Goal: Information Seeking & Learning: Learn about a topic

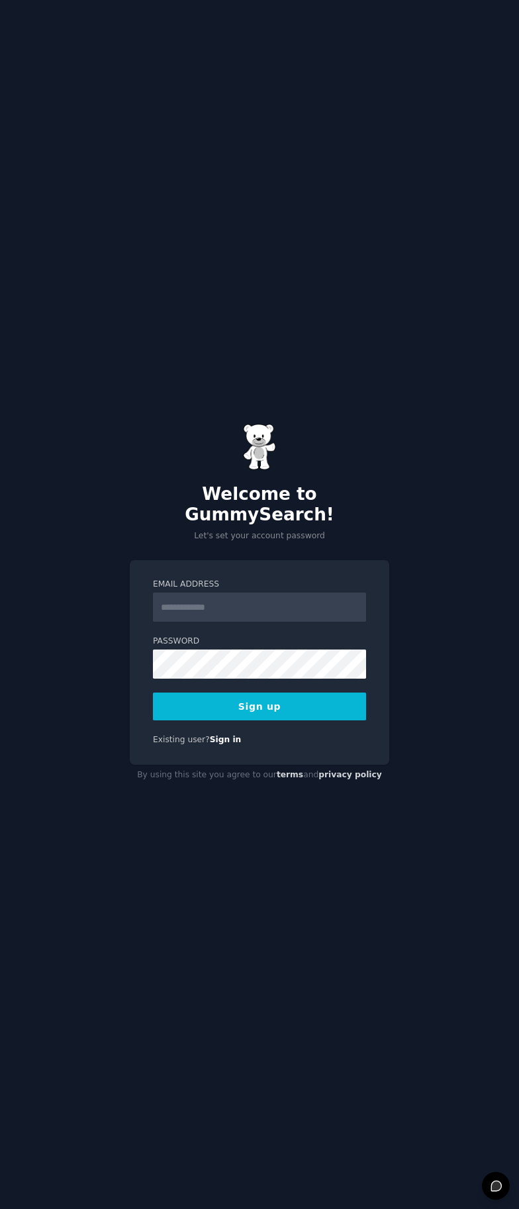
click at [232, 597] on input "Email Address" at bounding box center [259, 607] width 213 height 29
click at [0, 1209] on com-1password-button at bounding box center [0, 1209] width 0 height 0
type input "**********"
click at [300, 693] on button "Sign up" at bounding box center [259, 707] width 213 height 28
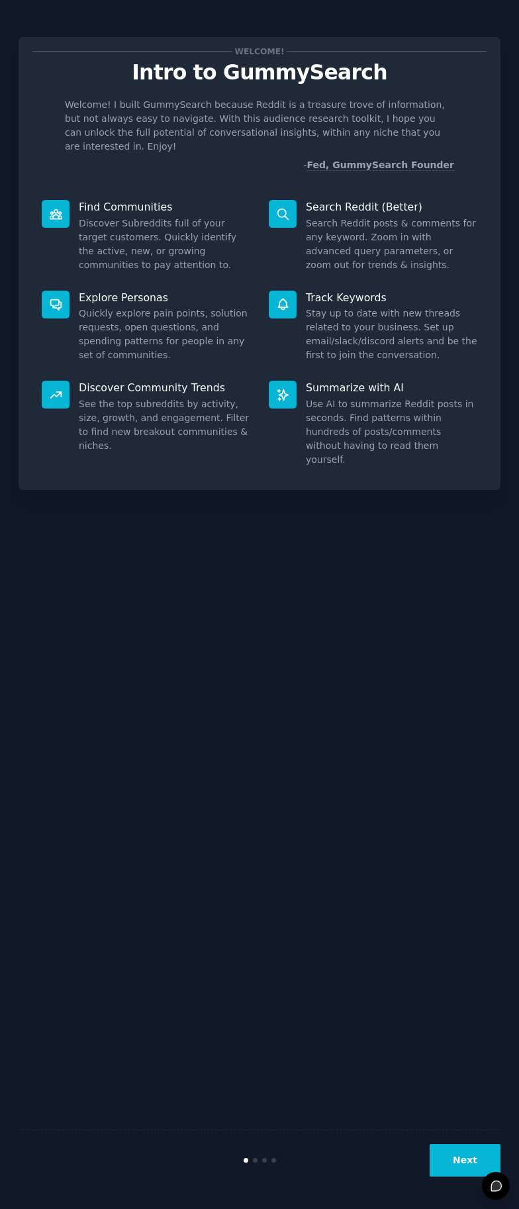
click at [464, 1156] on button "Next" at bounding box center [465, 1160] width 71 height 32
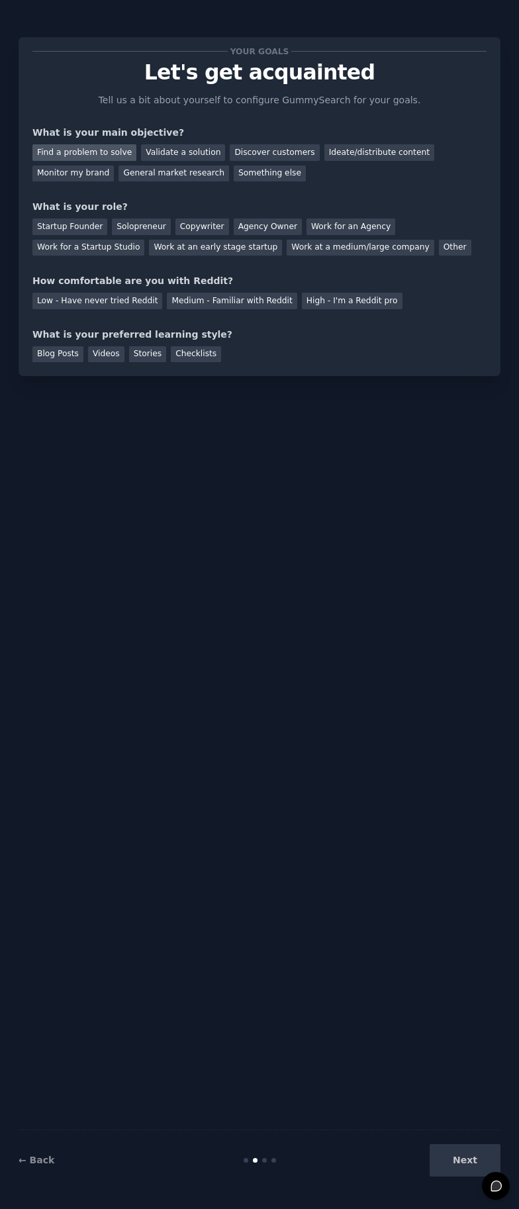
click at [83, 152] on div "Find a problem to solve" at bounding box center [84, 152] width 104 height 17
click at [152, 156] on div "Validate a solution" at bounding box center [183, 152] width 84 height 17
click at [92, 145] on div "Find a problem to solve" at bounding box center [84, 152] width 104 height 17
click at [119, 226] on div "Solopreneur" at bounding box center [141, 227] width 58 height 17
click at [240, 304] on div "Medium - Familiar with Reddit" at bounding box center [232, 301] width 130 height 17
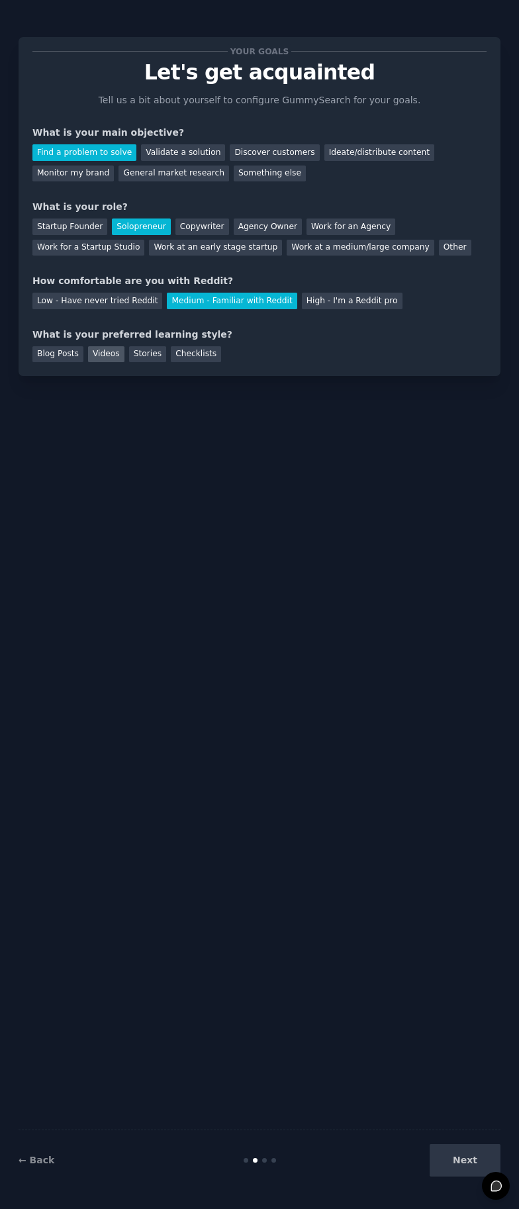
click at [91, 354] on div "Videos" at bounding box center [106, 354] width 36 height 17
click at [464, 1161] on button "Next" at bounding box center [465, 1160] width 71 height 32
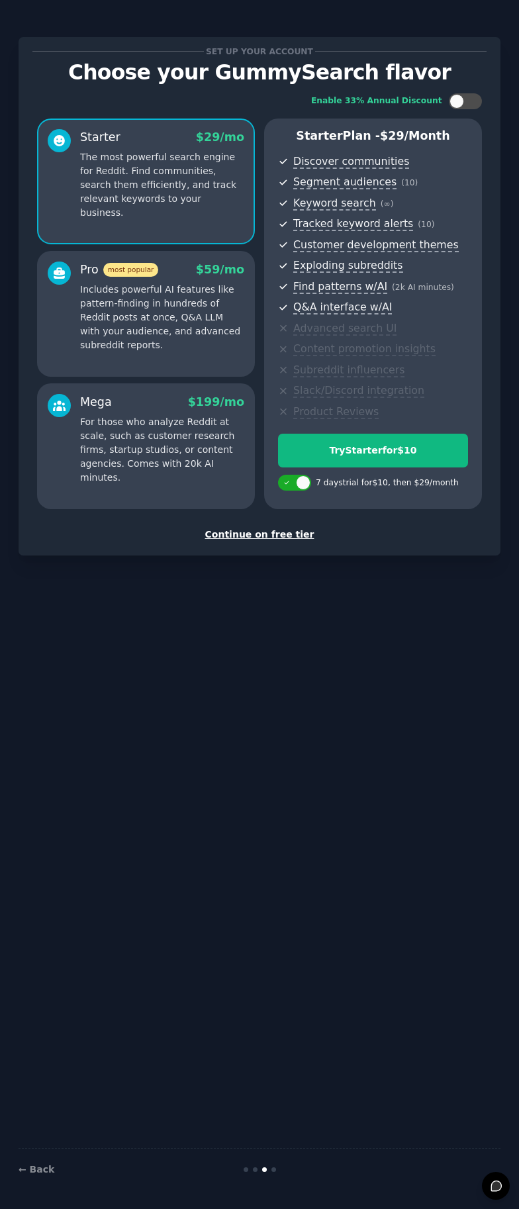
click at [287, 538] on div "Continue on free tier" at bounding box center [259, 535] width 454 height 14
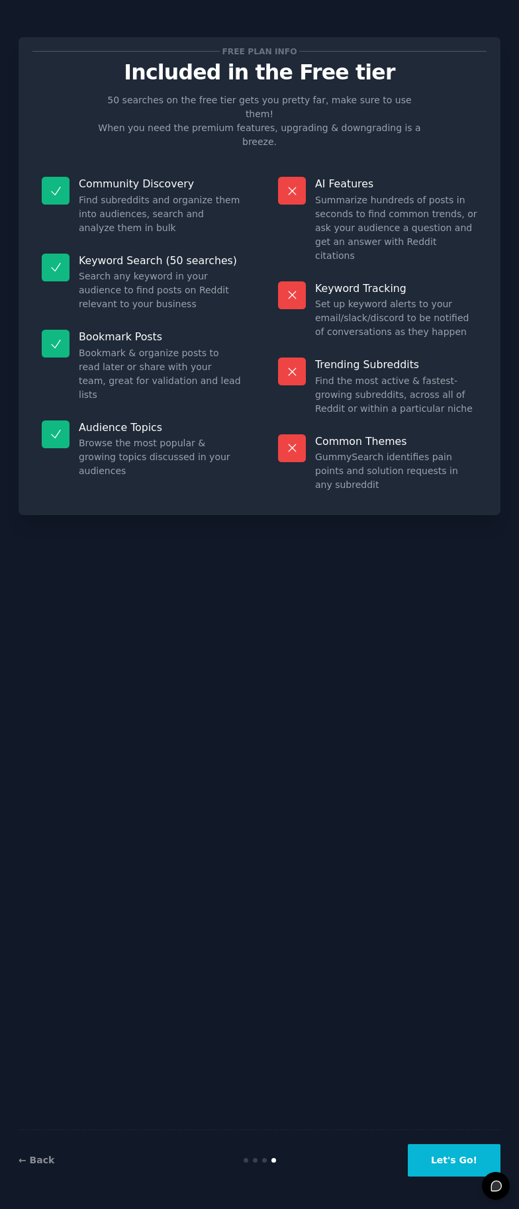
click at [447, 1156] on button "Let's Go!" at bounding box center [454, 1160] width 93 height 32
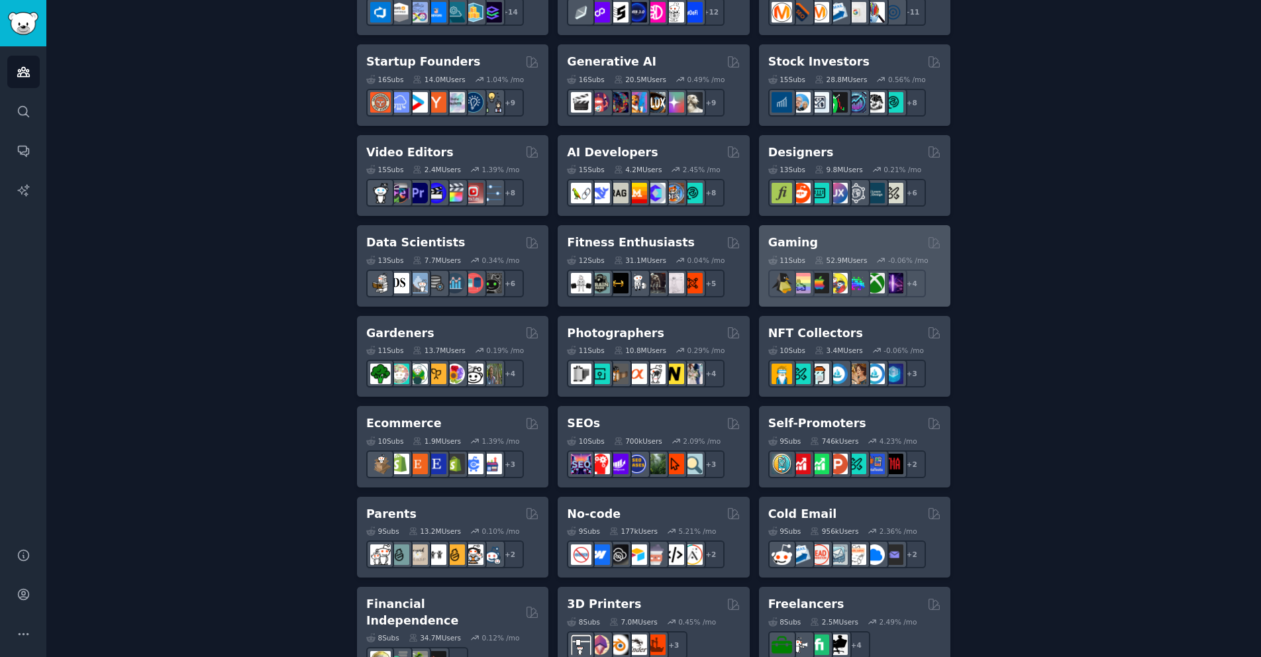
scroll to position [464, 0]
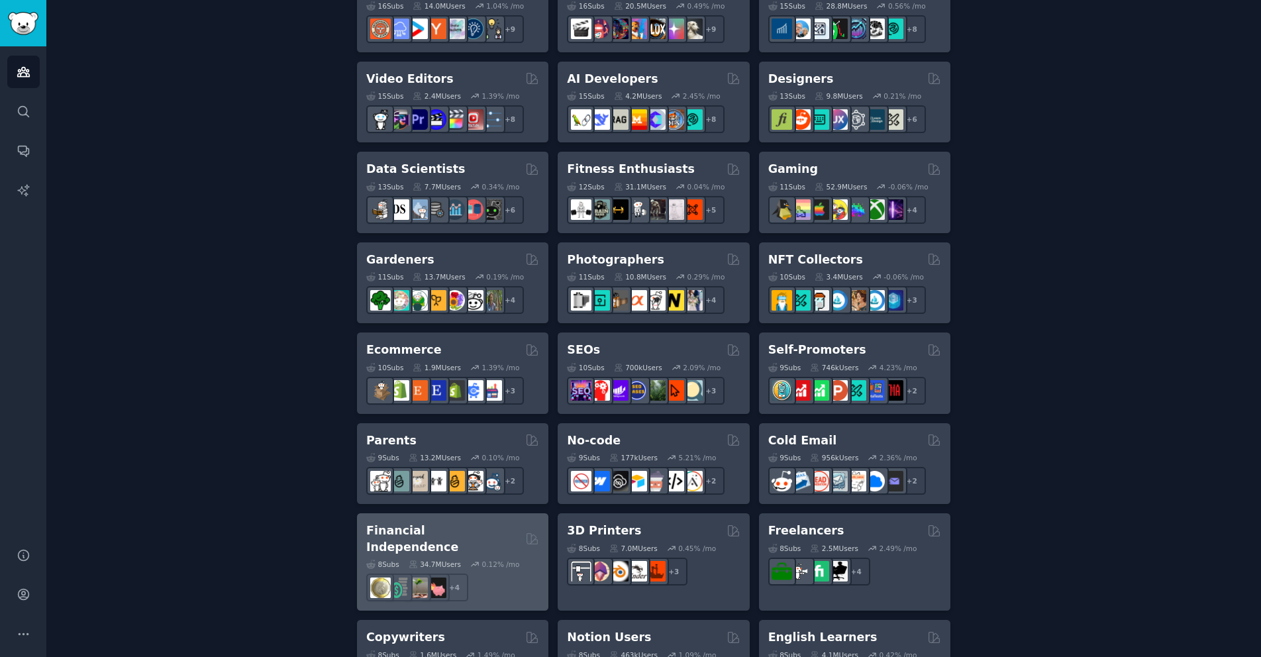
click at [489, 529] on div "Financial Independence Curated by GummySearch" at bounding box center [452, 539] width 173 height 32
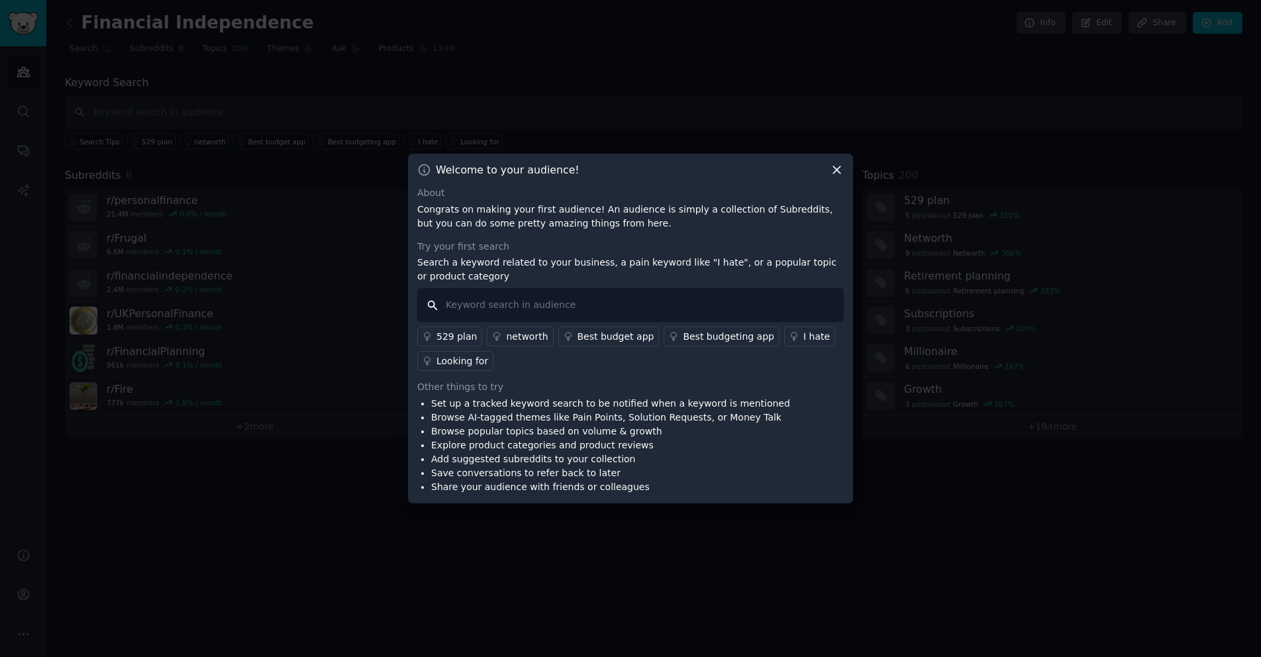
click at [650, 300] on input "text" at bounding box center [630, 305] width 426 height 34
type input "I hate"
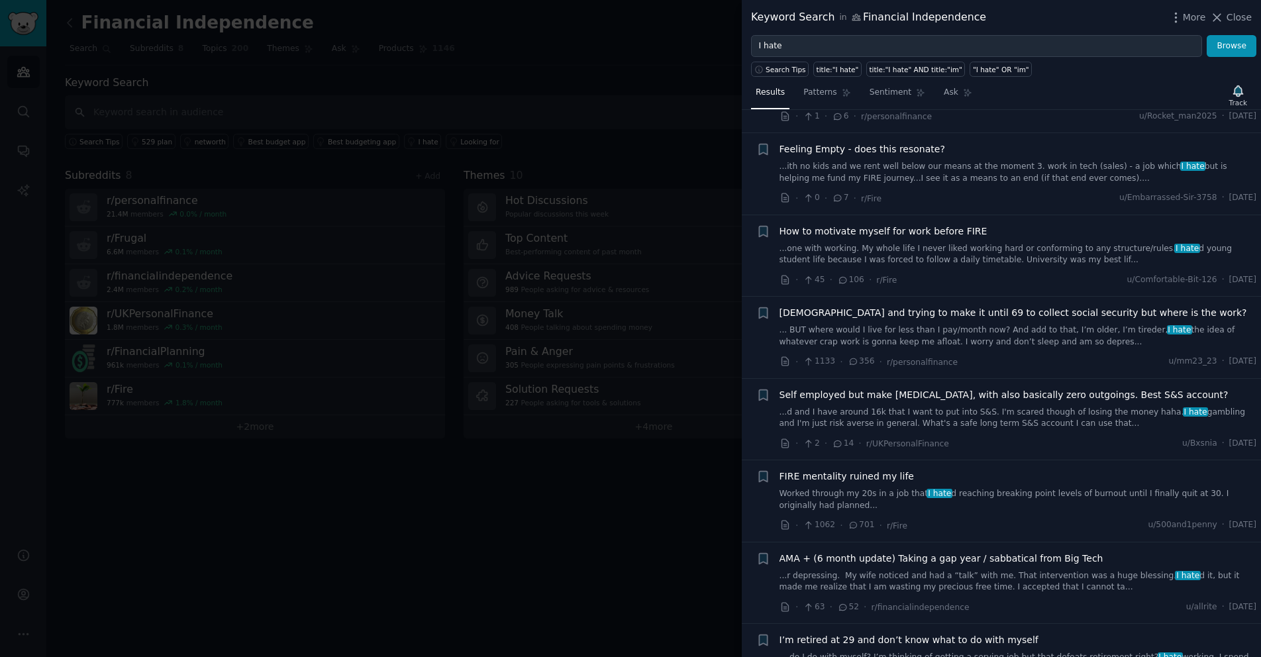
scroll to position [662, 0]
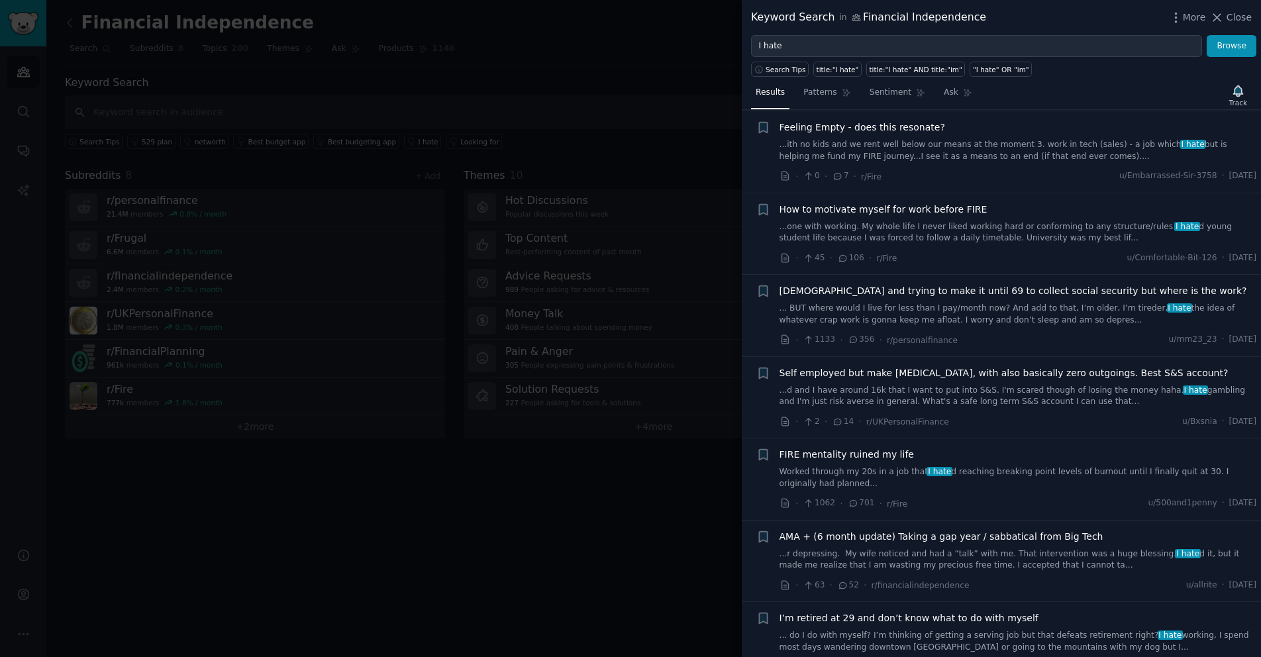
click at [1011, 472] on link "Worked through my 20s in a job that I hate d reaching breaking point levels of …" at bounding box center [1017, 477] width 477 height 23
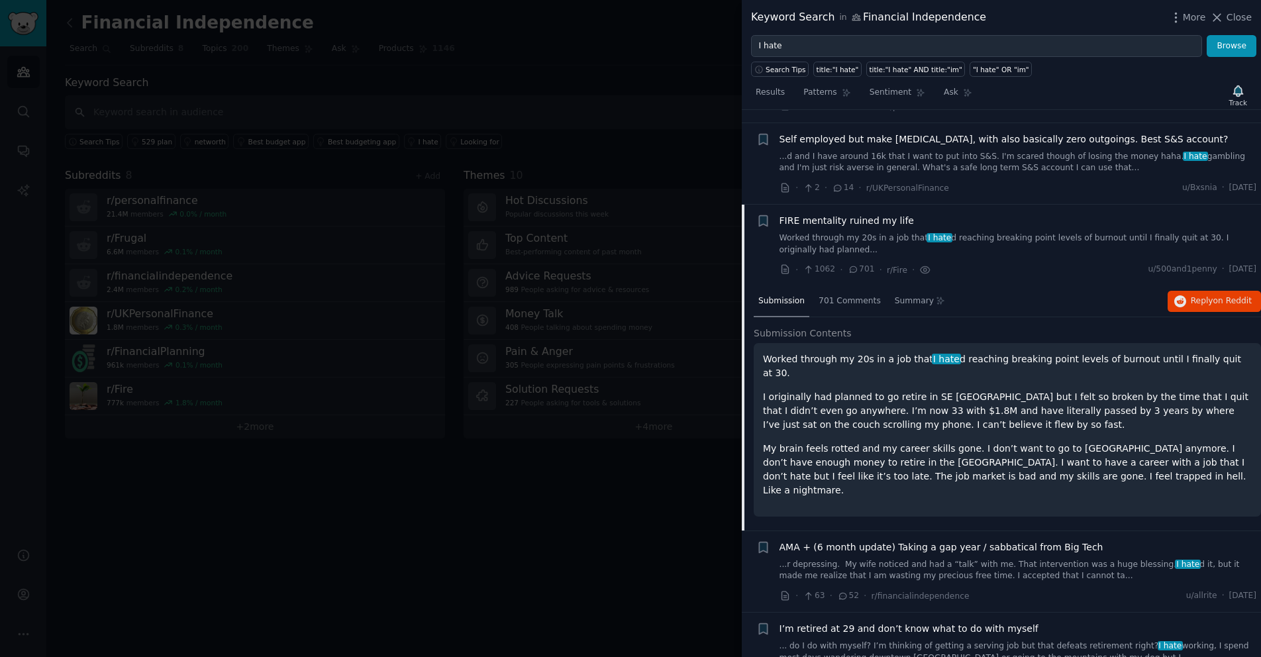
scroll to position [991, 0]
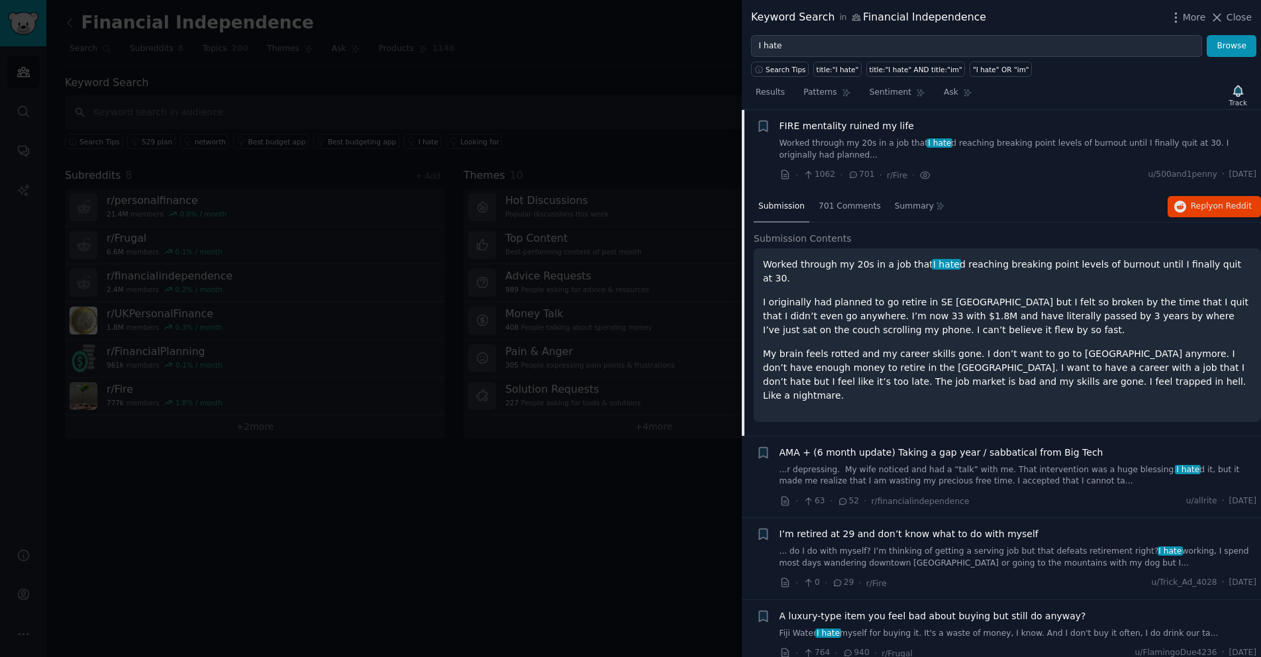
click at [923, 303] on p "I originally had planned to go retire in SE Asia but I felt so broken by the ti…" at bounding box center [1007, 316] width 489 height 42
click at [897, 206] on span "Summary" at bounding box center [914, 207] width 39 height 12
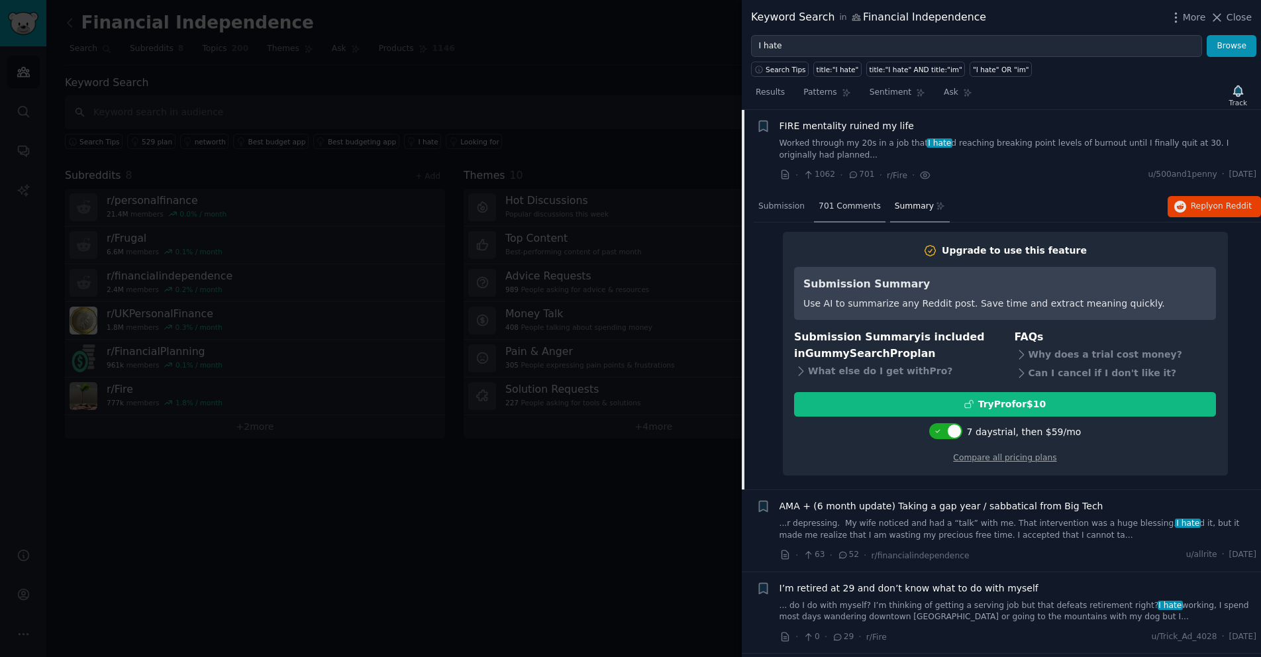
click at [819, 215] on div "701 Comments" at bounding box center [850, 207] width 72 height 32
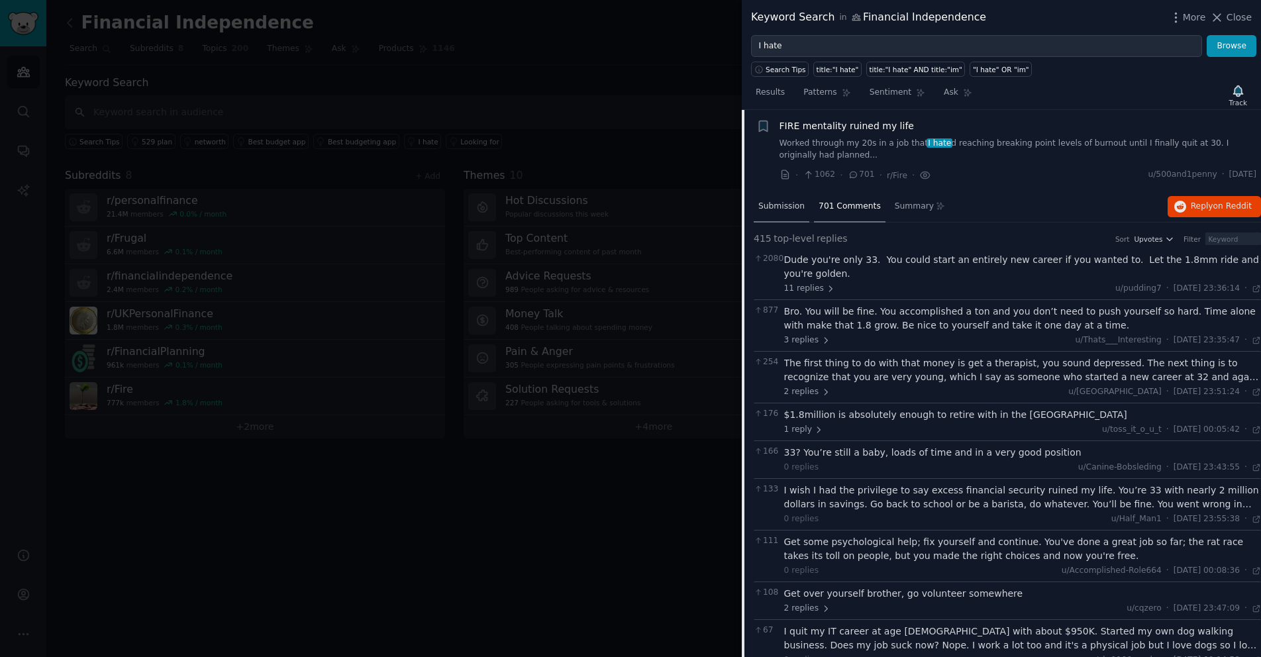
click at [779, 207] on span "Submission" at bounding box center [781, 207] width 46 height 12
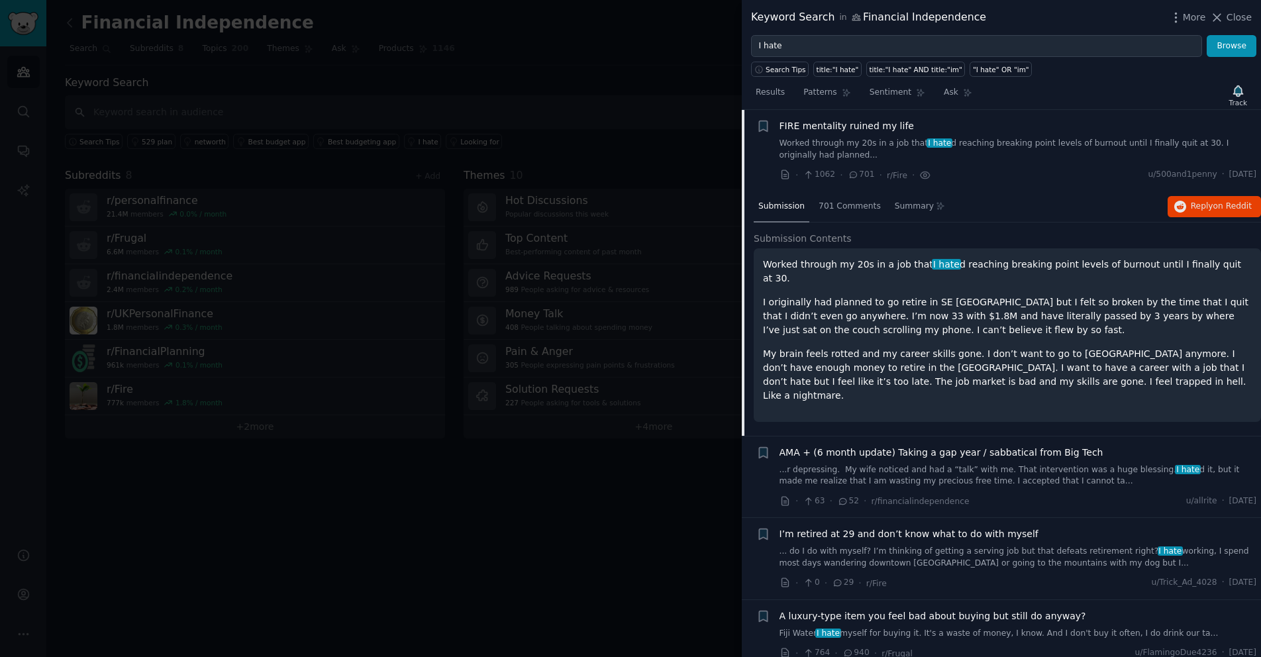
click at [1057, 364] on p "My brain feels rotted and my career skills gone. I don’t want to go to Asia any…" at bounding box center [1007, 375] width 489 height 56
click at [889, 121] on span "FIRE mentality ruined my life" at bounding box center [846, 126] width 134 height 14
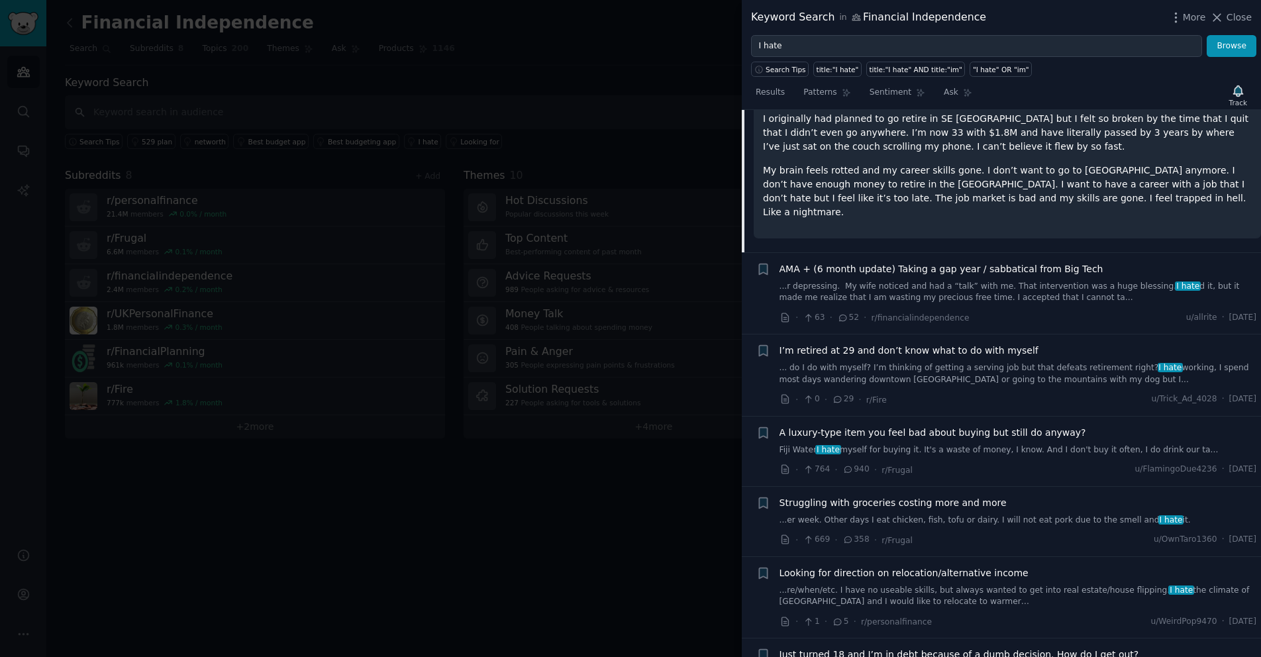
scroll to position [1189, 0]
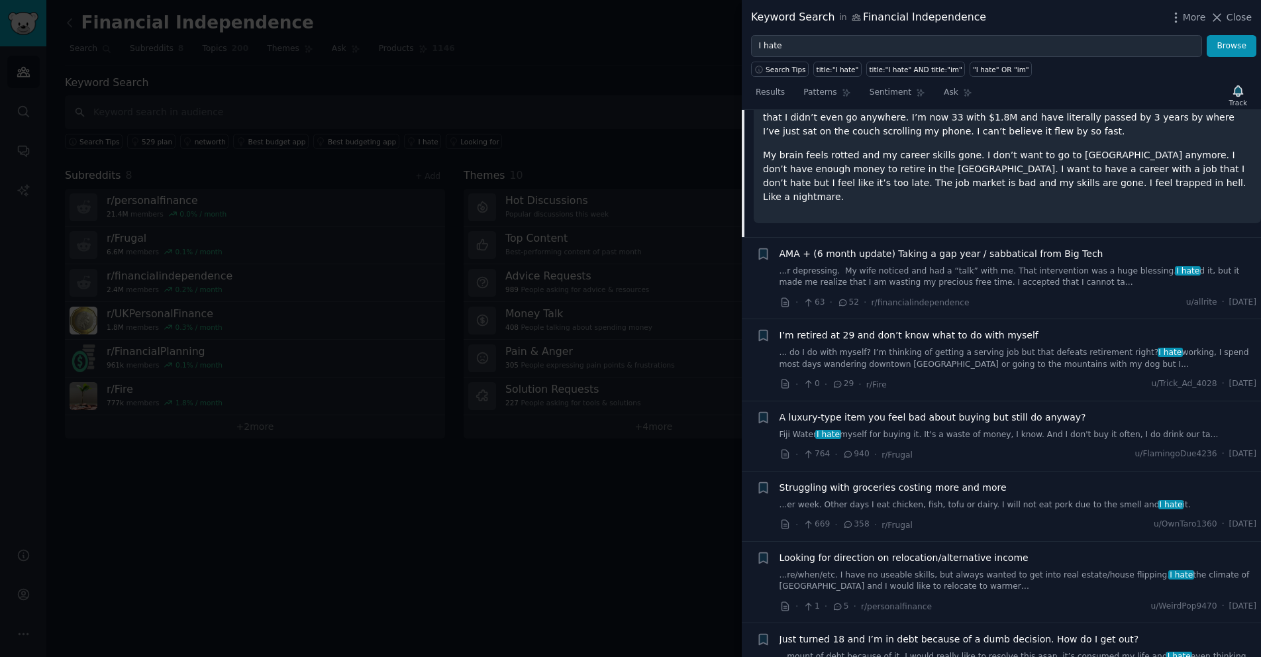
click at [972, 328] on span "I’m retired at 29 and don’t know what to do with myself" at bounding box center [908, 335] width 259 height 14
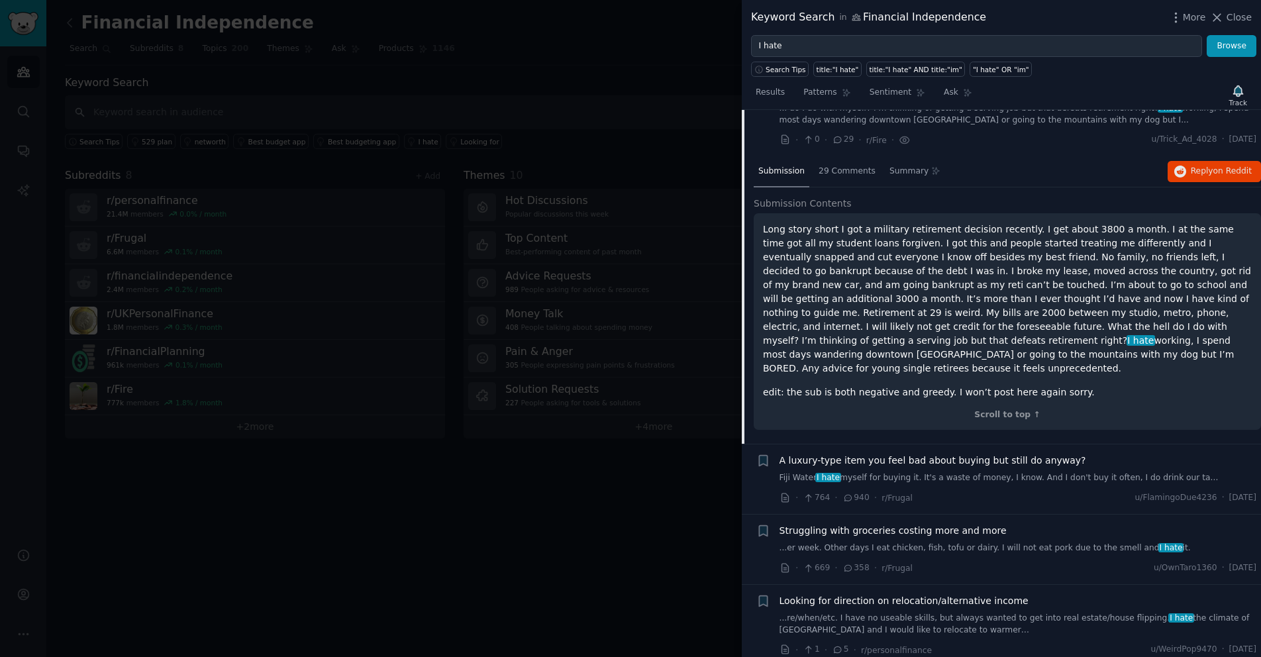
scroll to position [1154, 0]
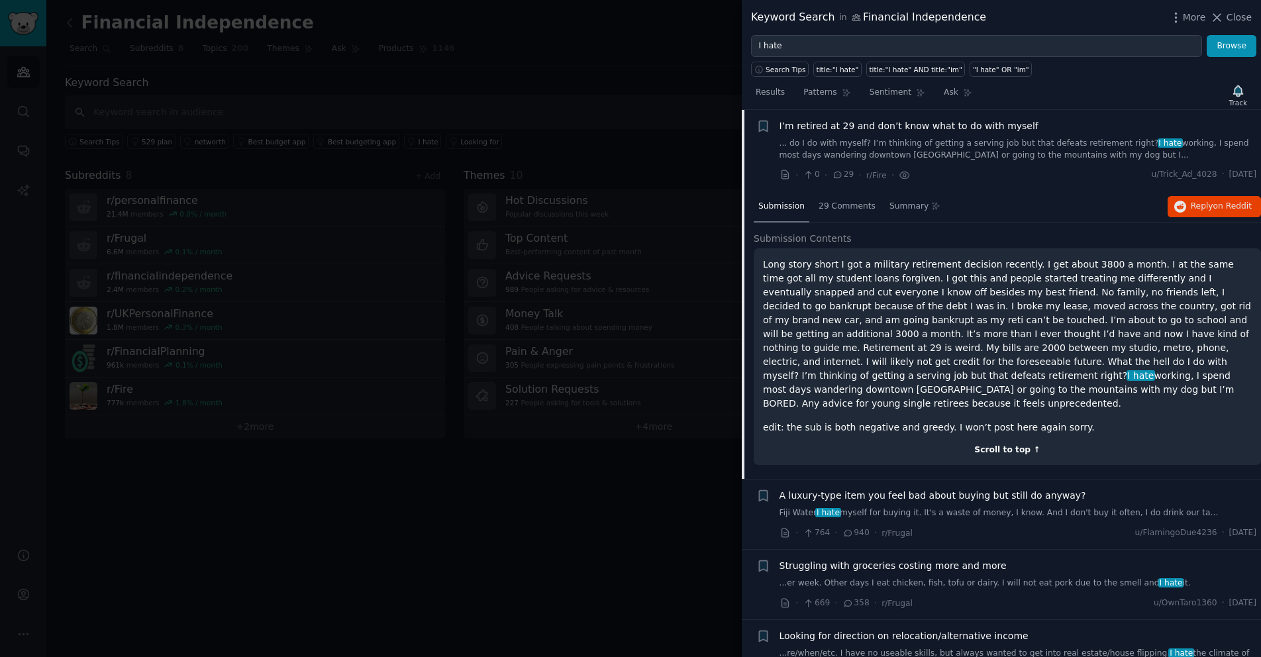
click at [1025, 444] on div "Scroll to top ↑" at bounding box center [1007, 450] width 489 height 12
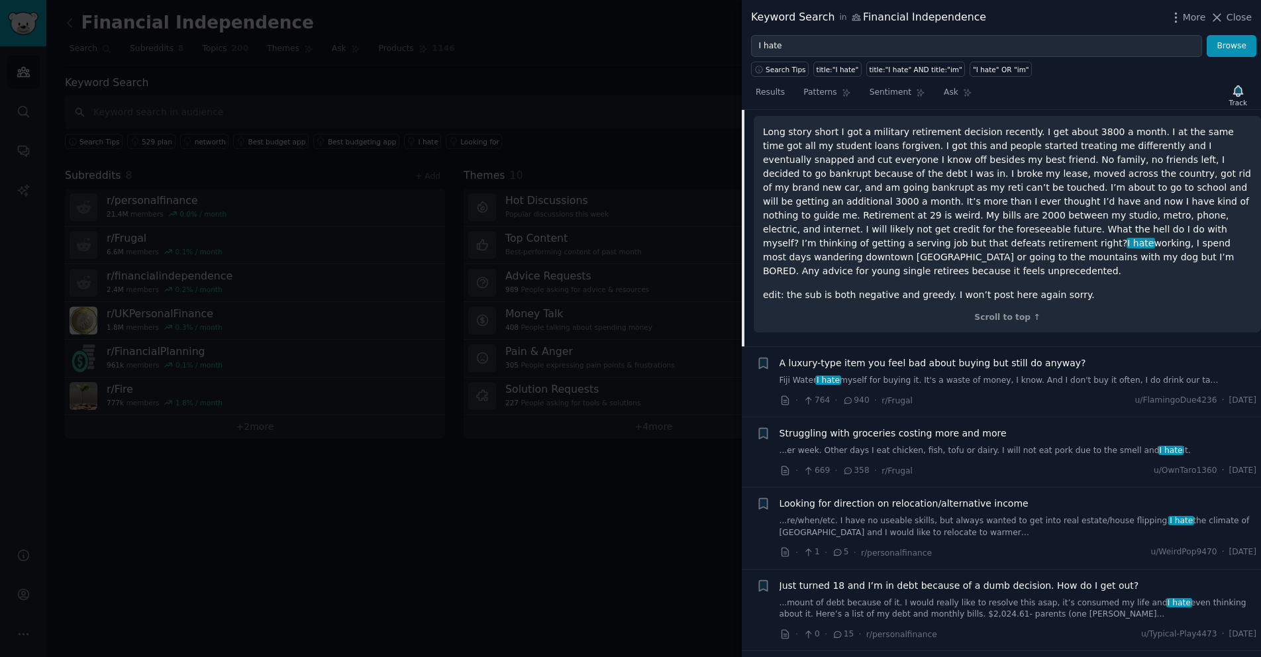
click at [981, 375] on link "Fiji Water I hate myself for buying it. It's a waste of money, I know. And I do…" at bounding box center [1017, 381] width 477 height 12
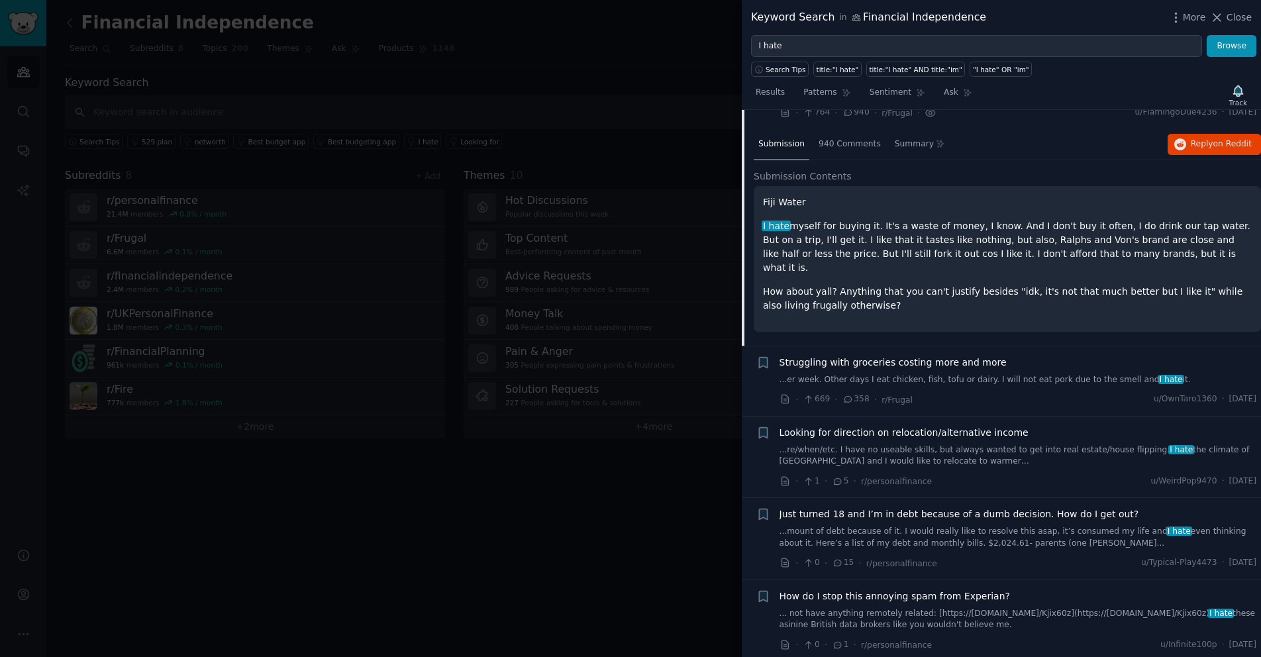
scroll to position [1236, 0]
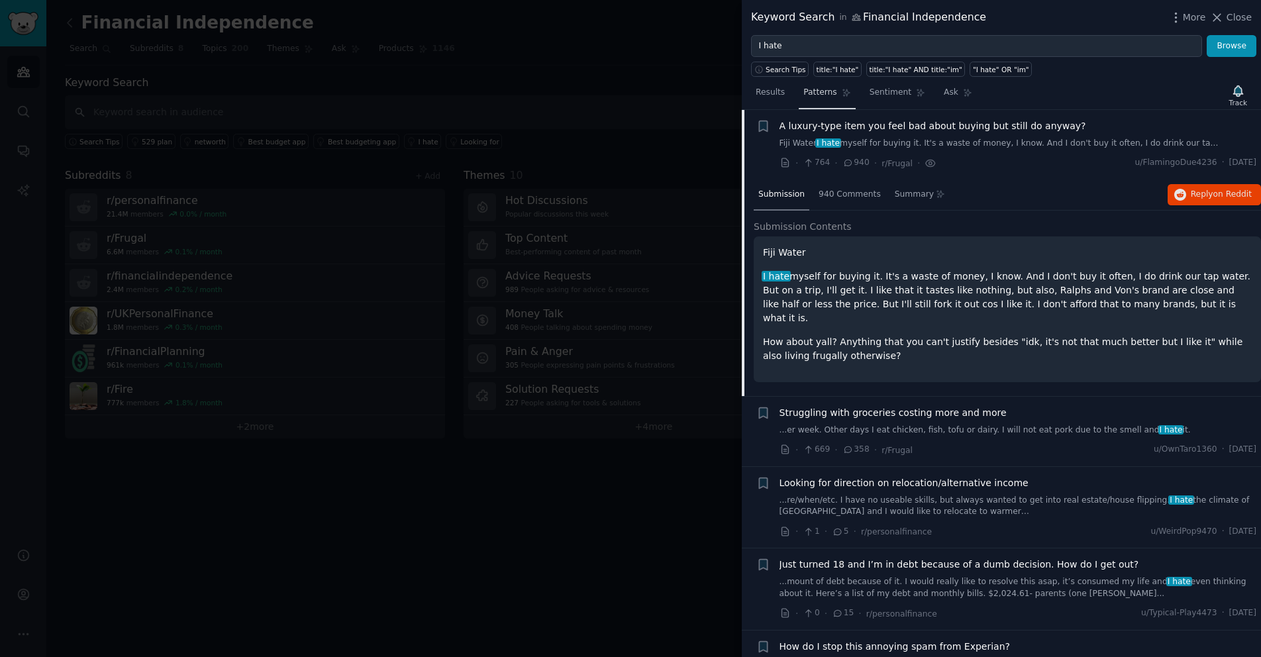
click at [815, 95] on span "Patterns" at bounding box center [819, 93] width 33 height 12
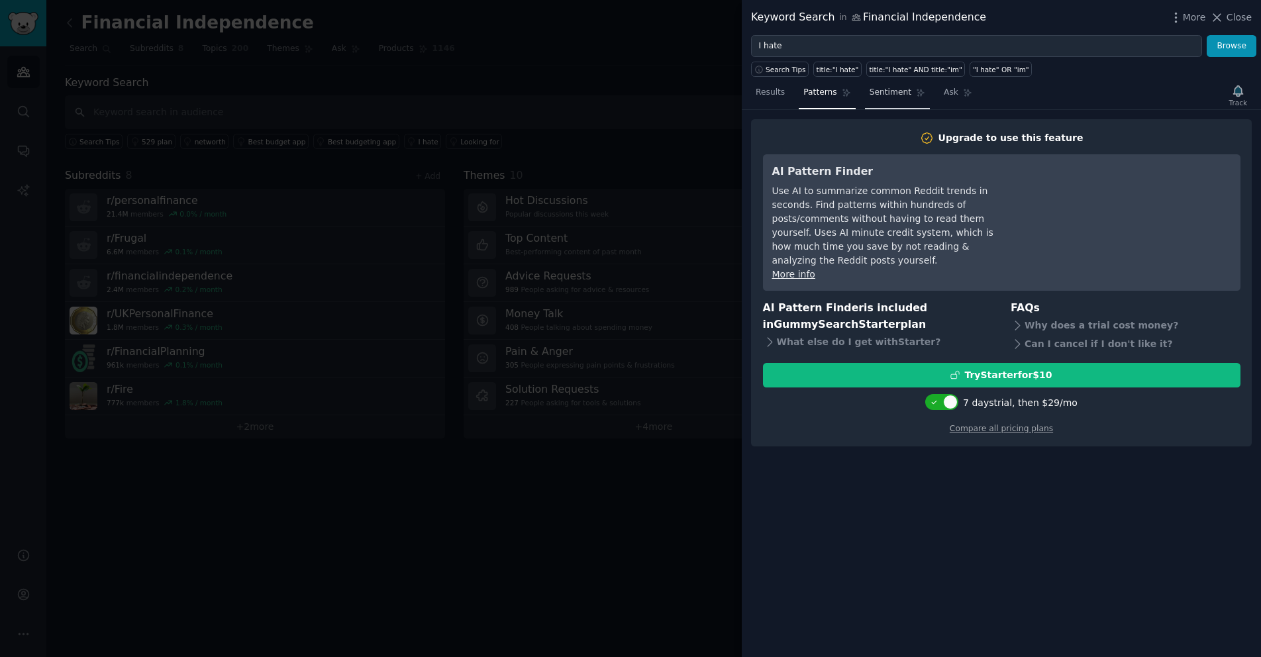
click at [865, 91] on link "Sentiment" at bounding box center [897, 95] width 65 height 27
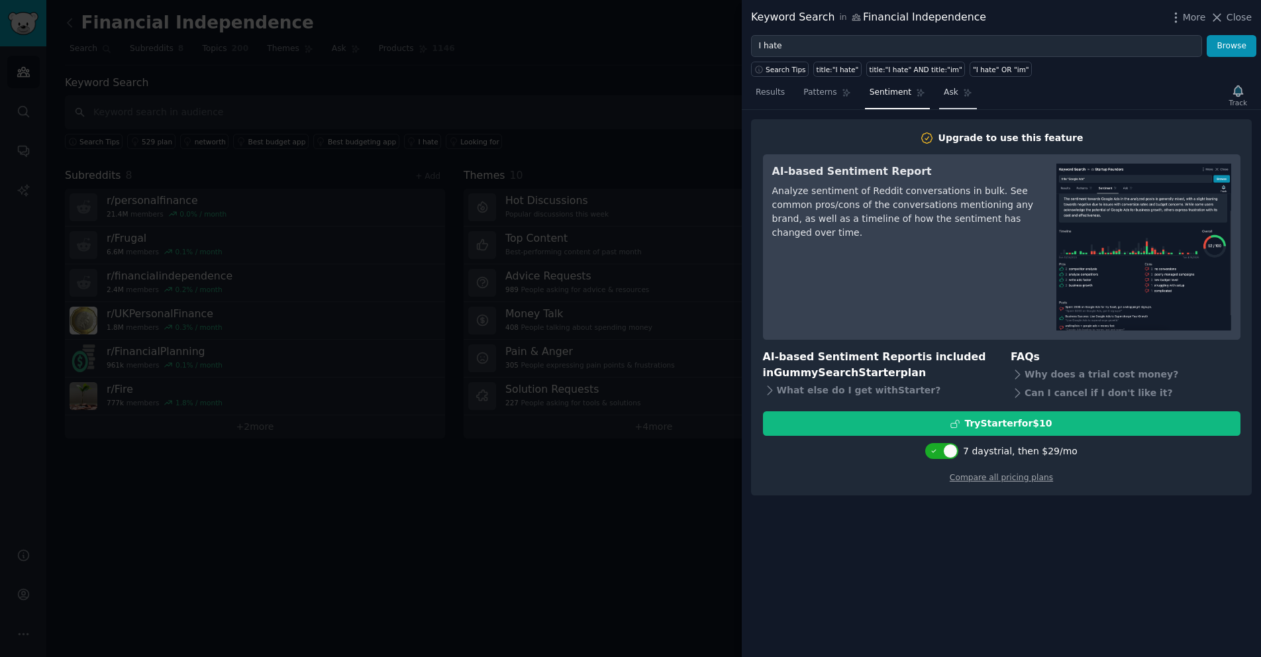
click at [939, 93] on link "Ask" at bounding box center [958, 95] width 38 height 27
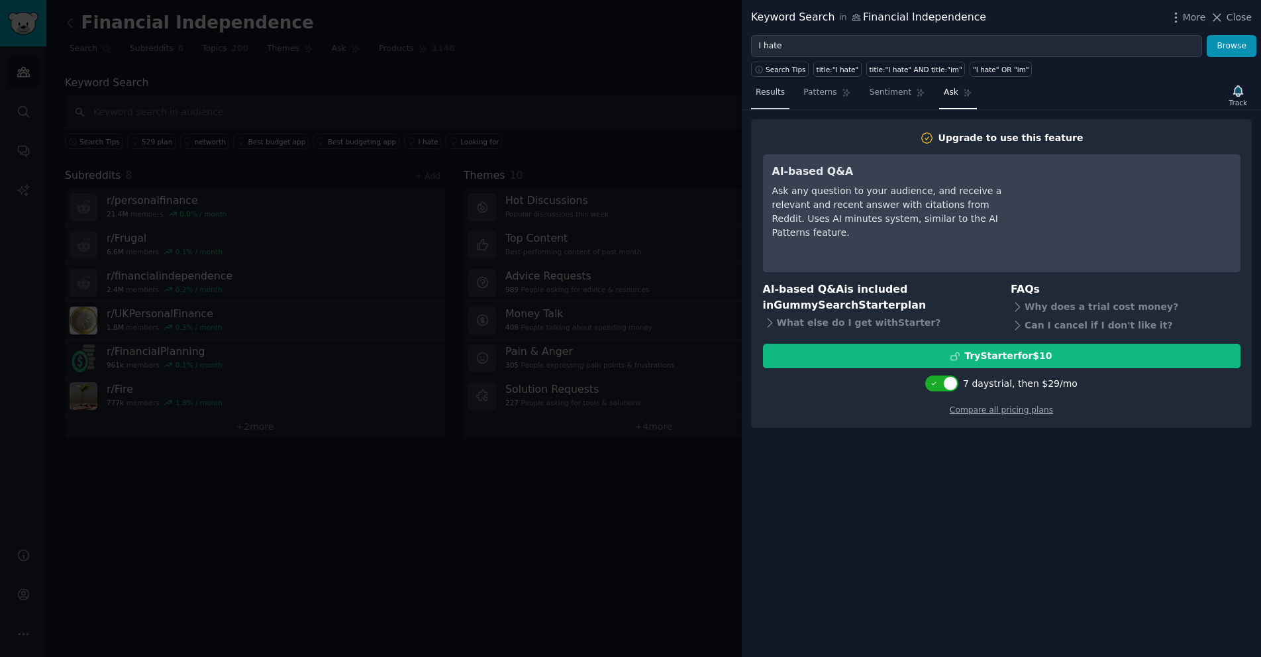
click at [771, 99] on link "Results" at bounding box center [770, 95] width 38 height 27
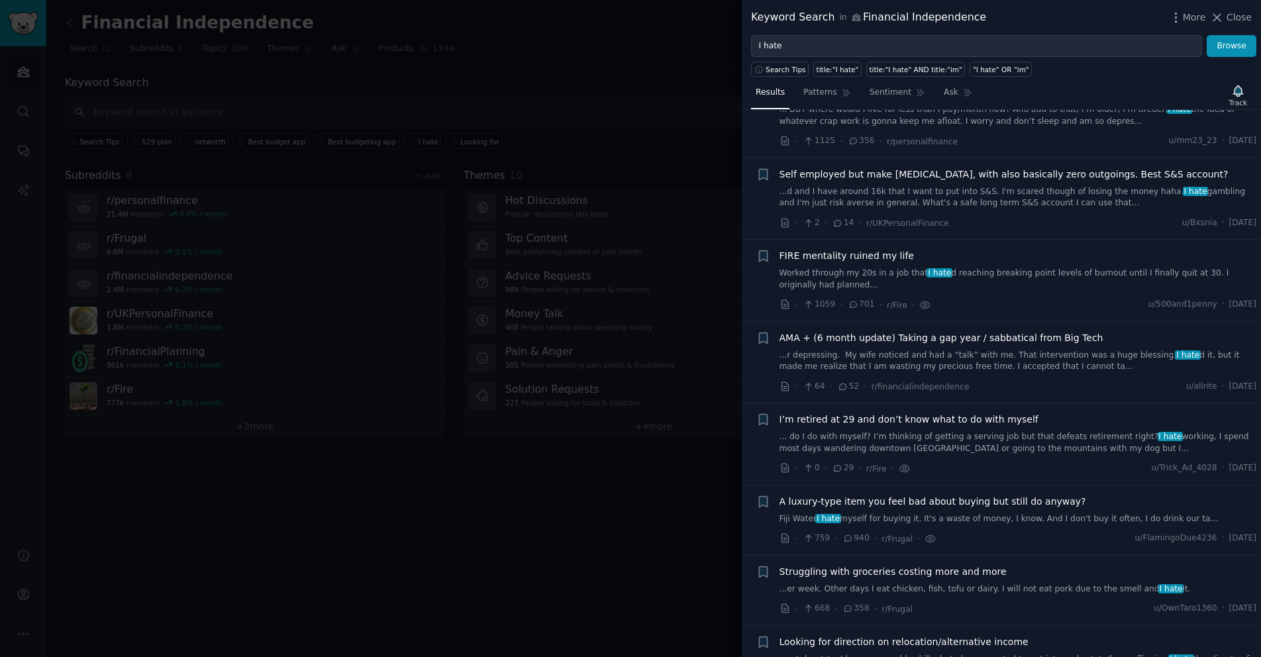
scroll to position [1126, 0]
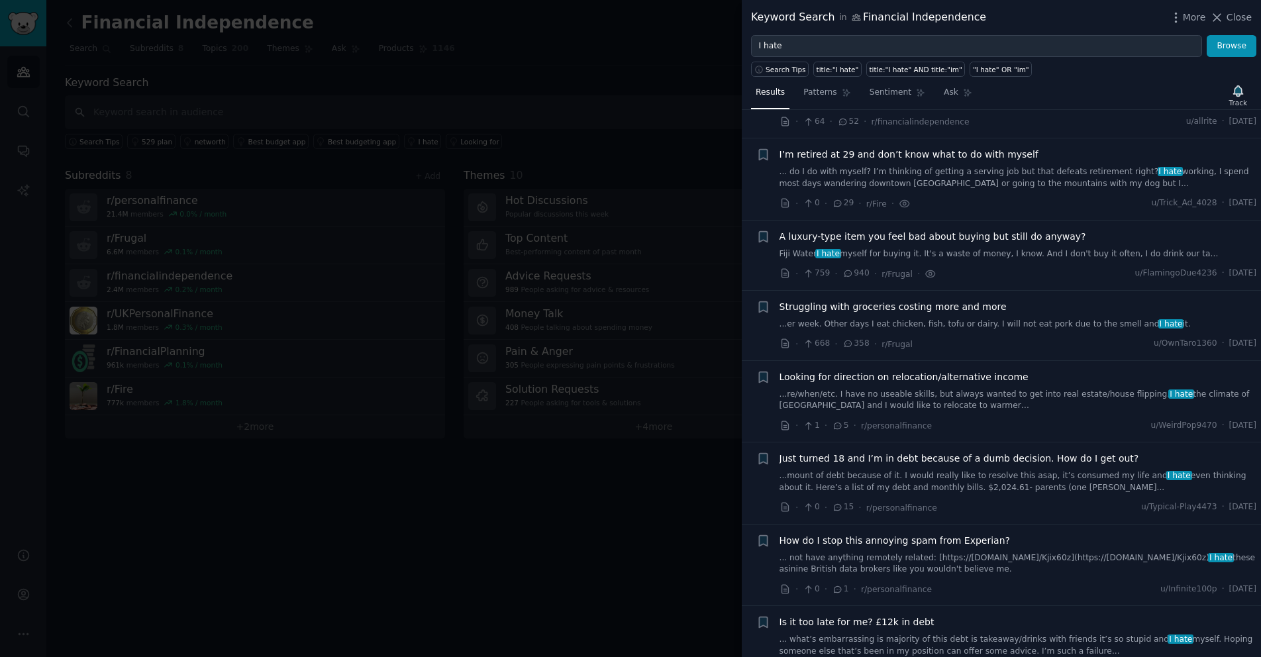
click at [954, 303] on span "Struggling with groceries costing more and more" at bounding box center [892, 307] width 227 height 14
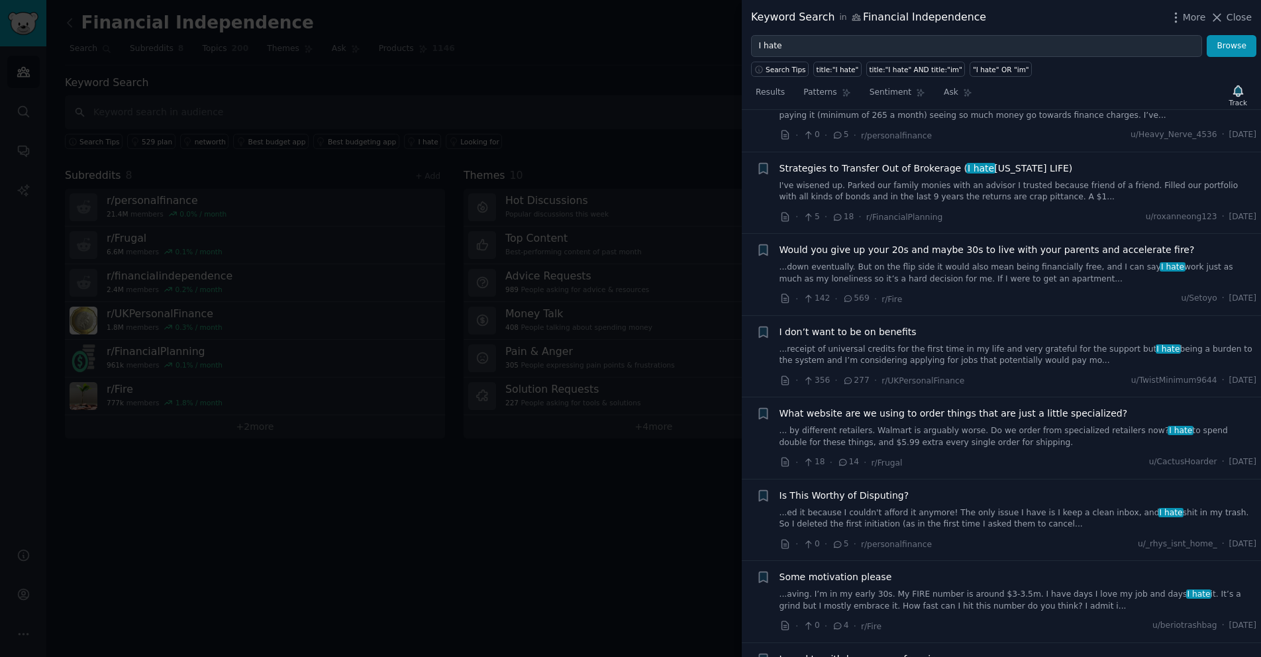
scroll to position [2499, 0]
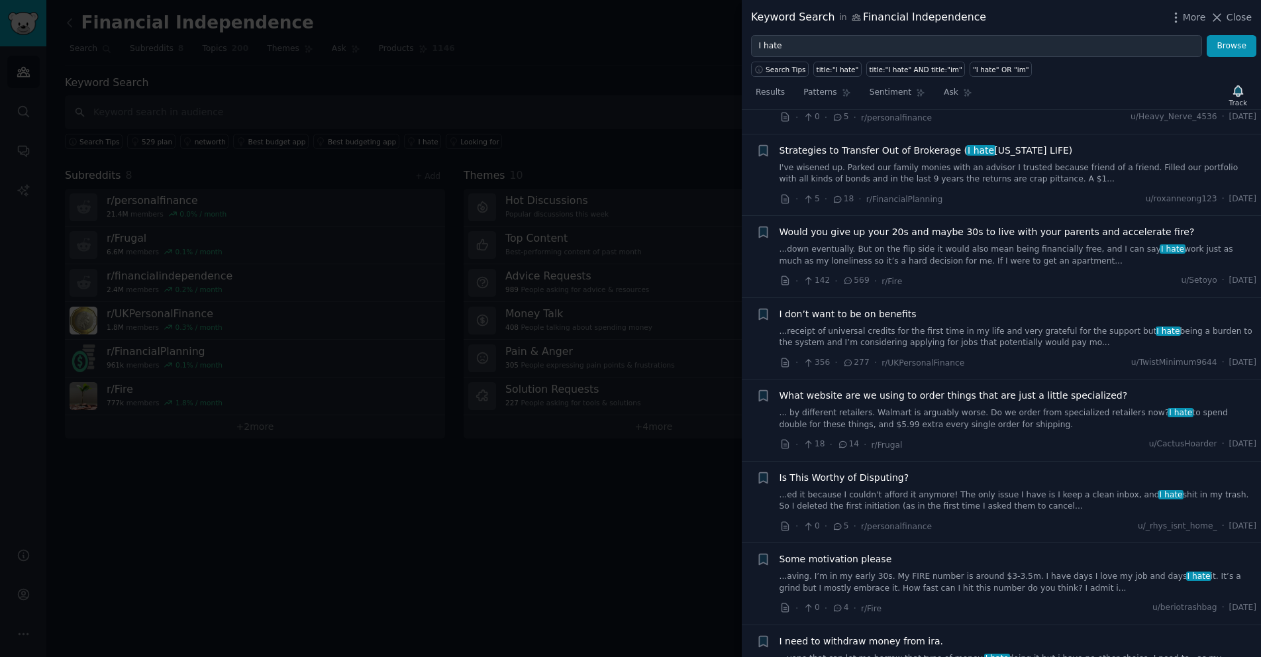
click at [965, 326] on link "...receipt of universal credits for the first time in my life and very grateful…" at bounding box center [1017, 337] width 477 height 23
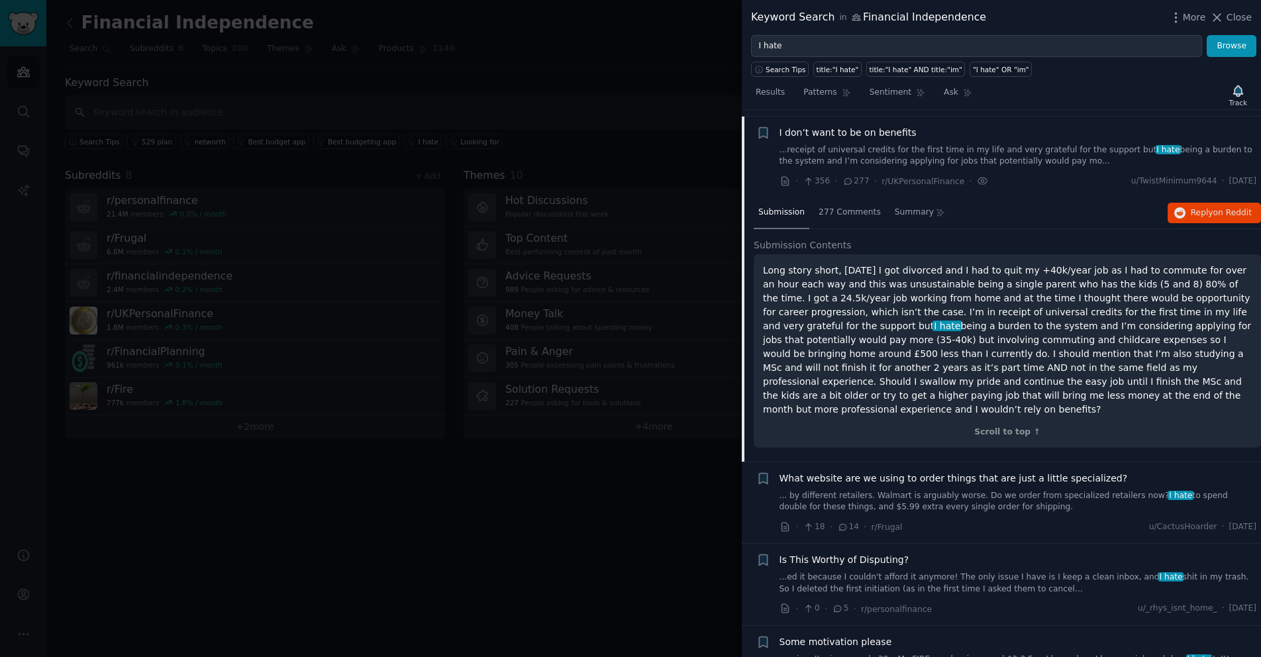
scroll to position [2428, 0]
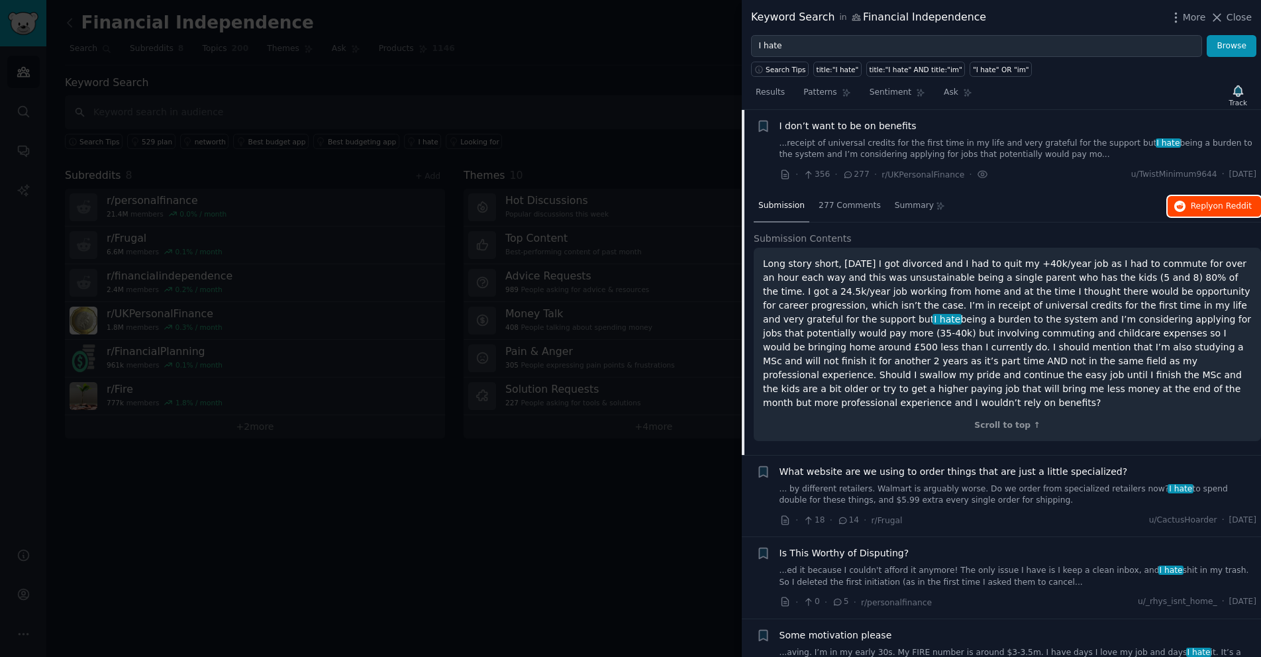
click at [1242, 199] on button "Reply on Reddit" at bounding box center [1214, 206] width 93 height 21
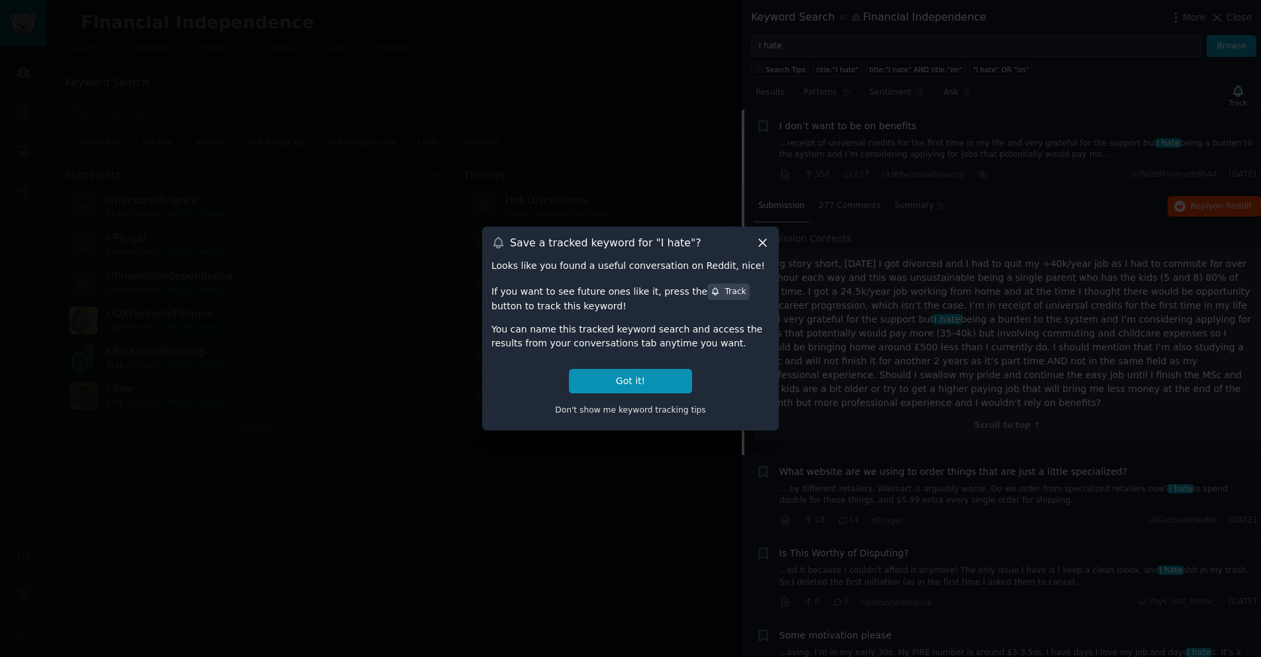
click at [760, 247] on icon at bounding box center [763, 243] width 14 height 14
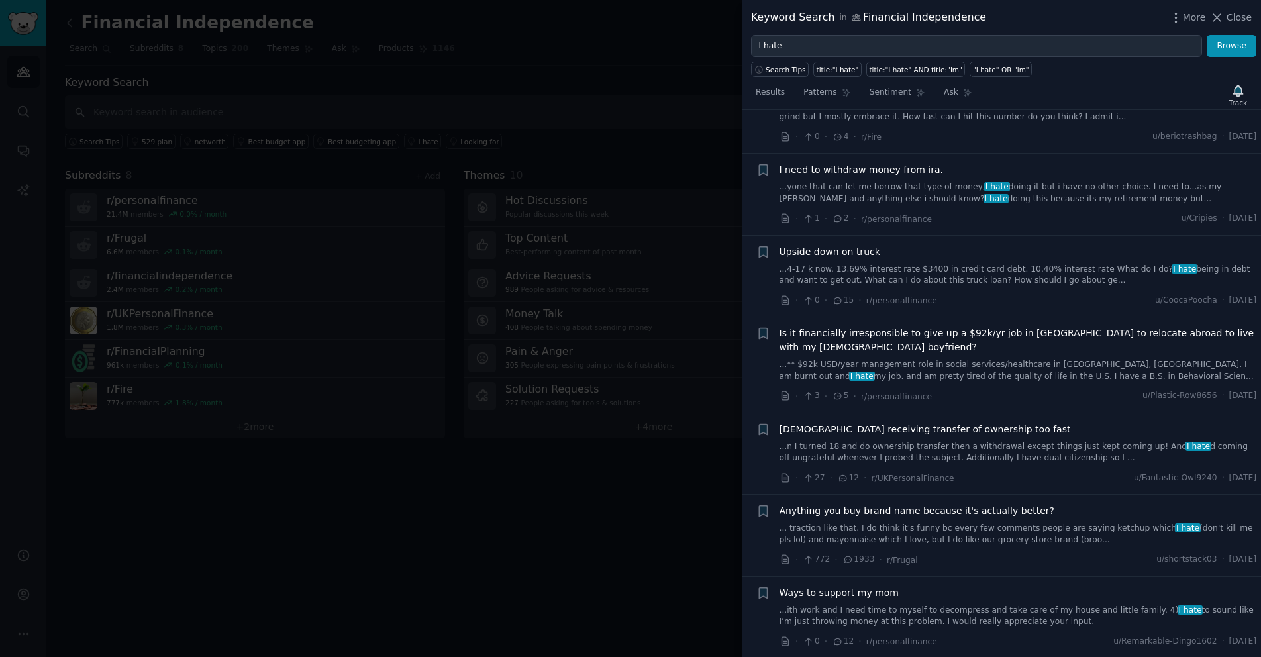
scroll to position [3091, 0]
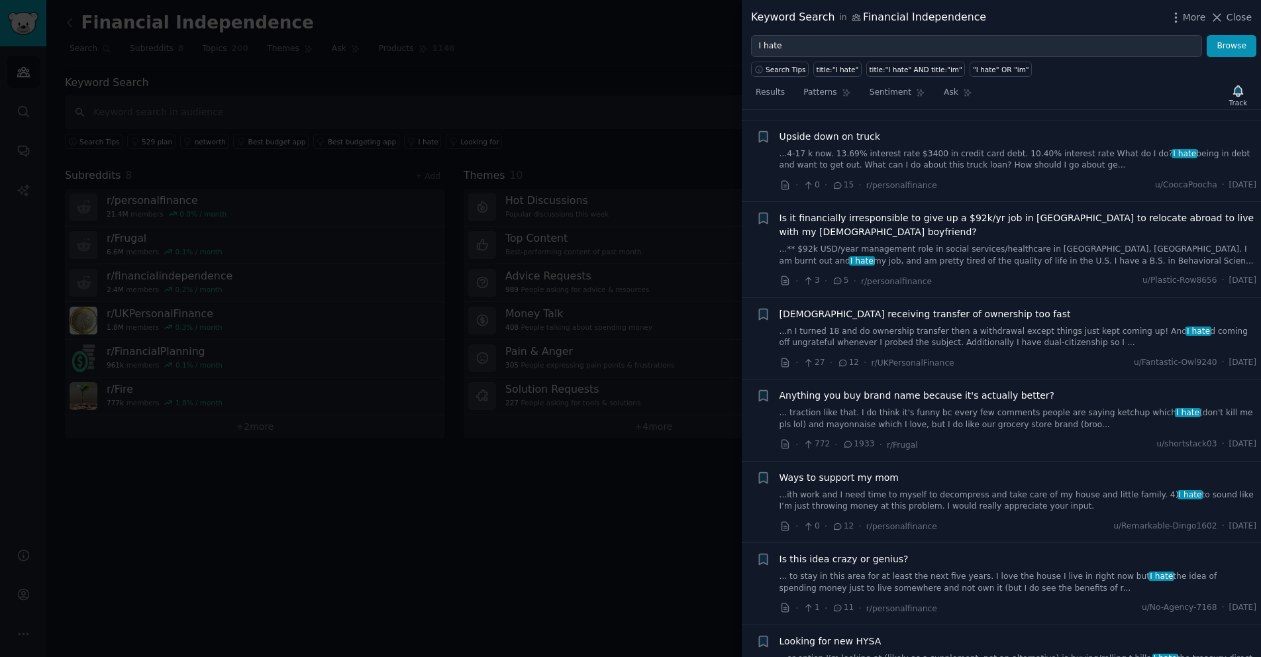
click at [974, 326] on link "...n I turned 18 and do ownership transfer then a withdrawal except things just…" at bounding box center [1017, 337] width 477 height 23
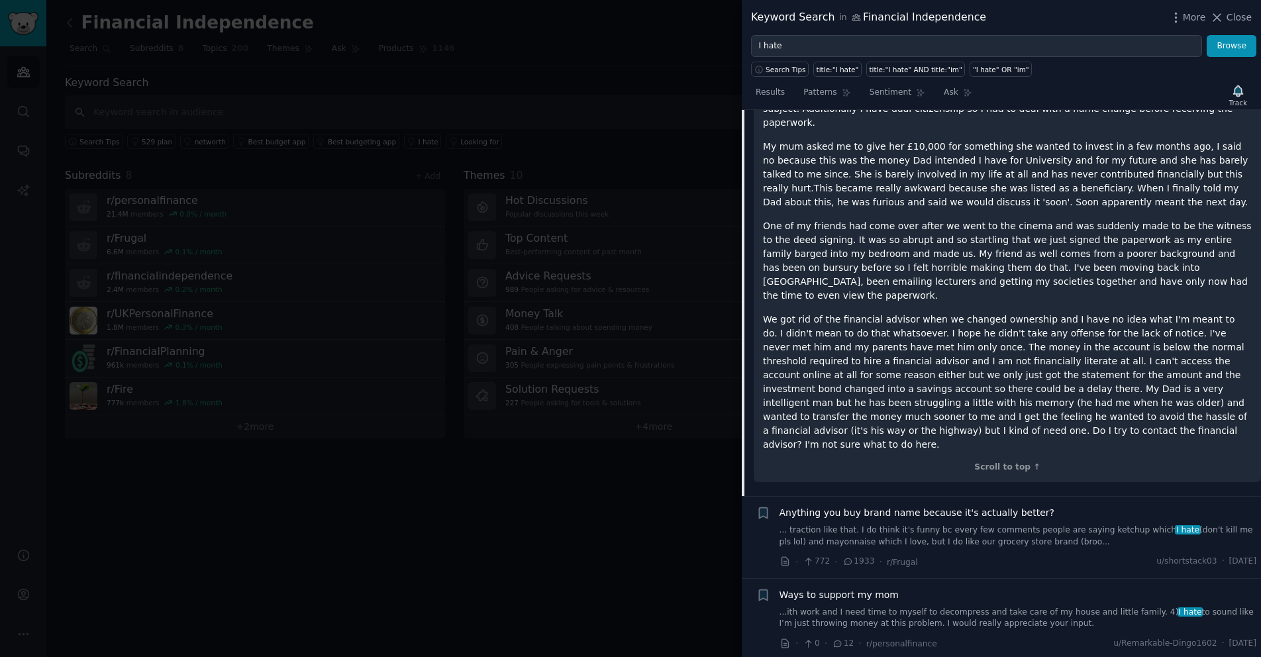
scroll to position [3213, 0]
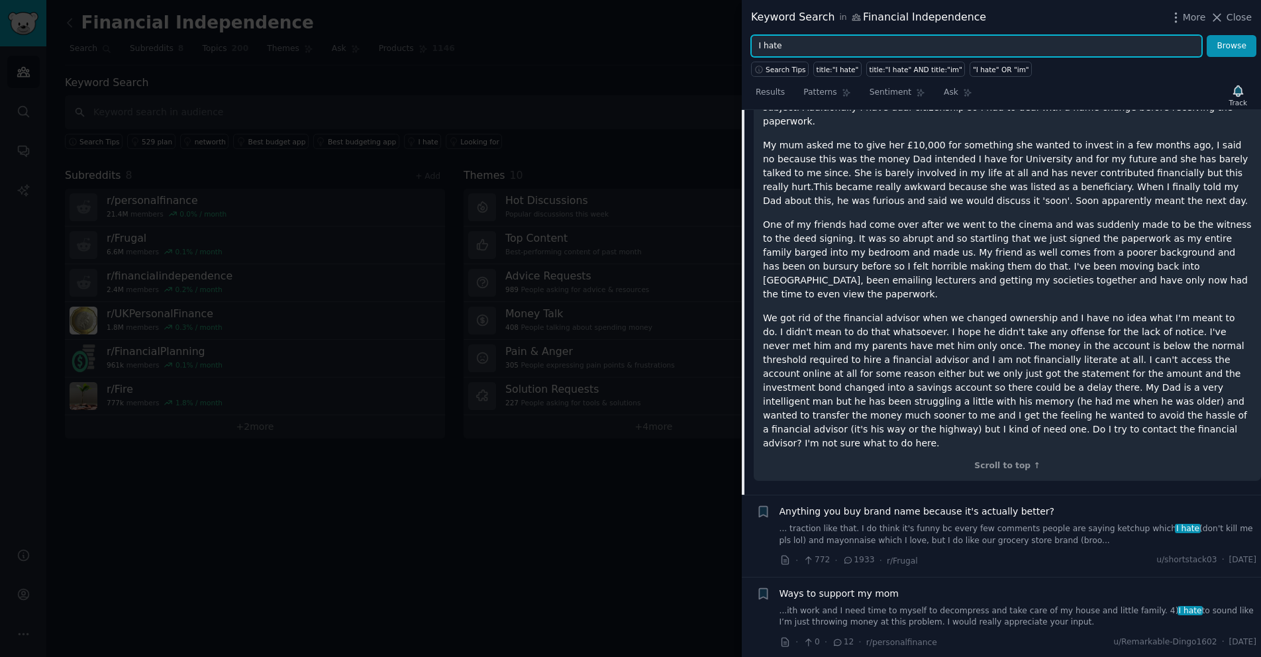
click at [807, 46] on input "I hate" at bounding box center [976, 46] width 451 height 23
type input "don't know"
click at [1207, 35] on button "Browse" at bounding box center [1232, 46] width 50 height 23
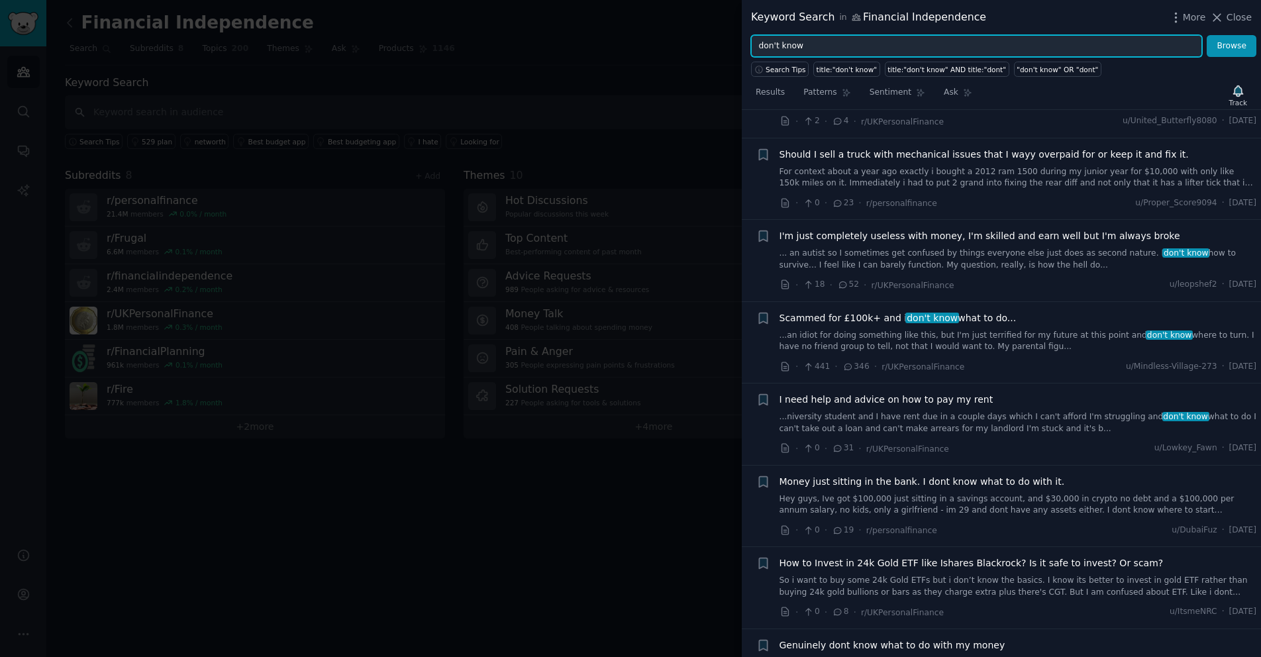
scroll to position [662, 0]
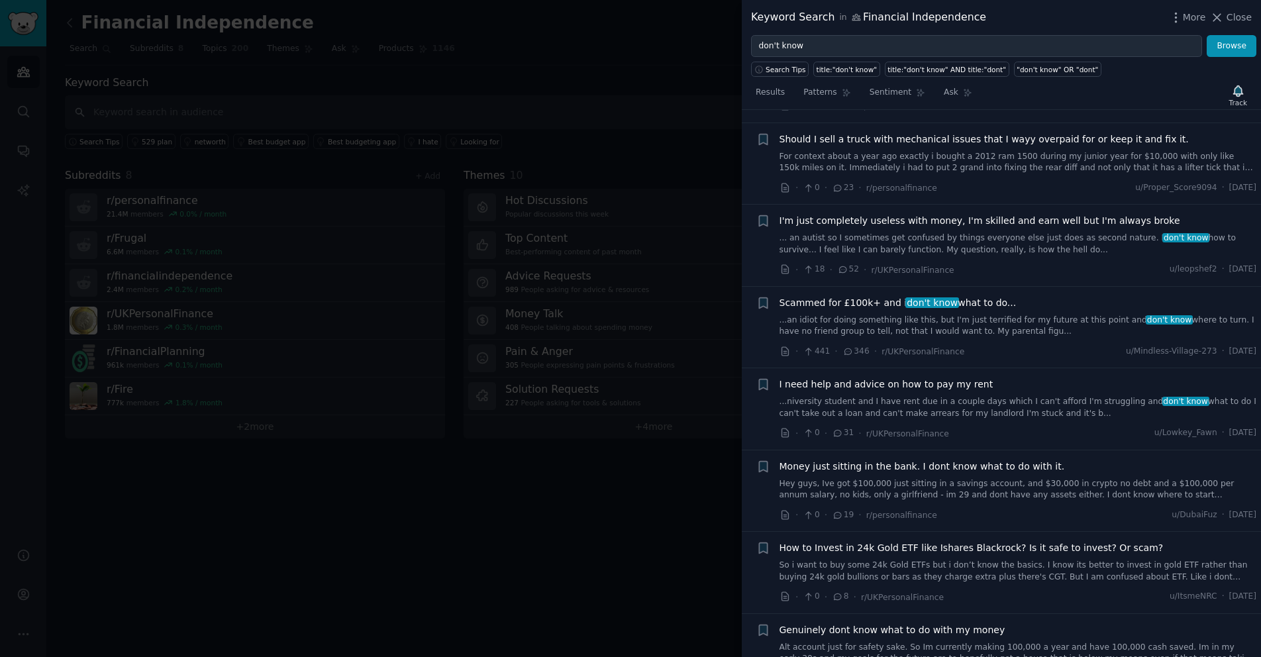
click at [1050, 485] on link "Hey guys, Ive got $100,000 just sitting in a savings account, and $30,000 in cr…" at bounding box center [1017, 489] width 477 height 23
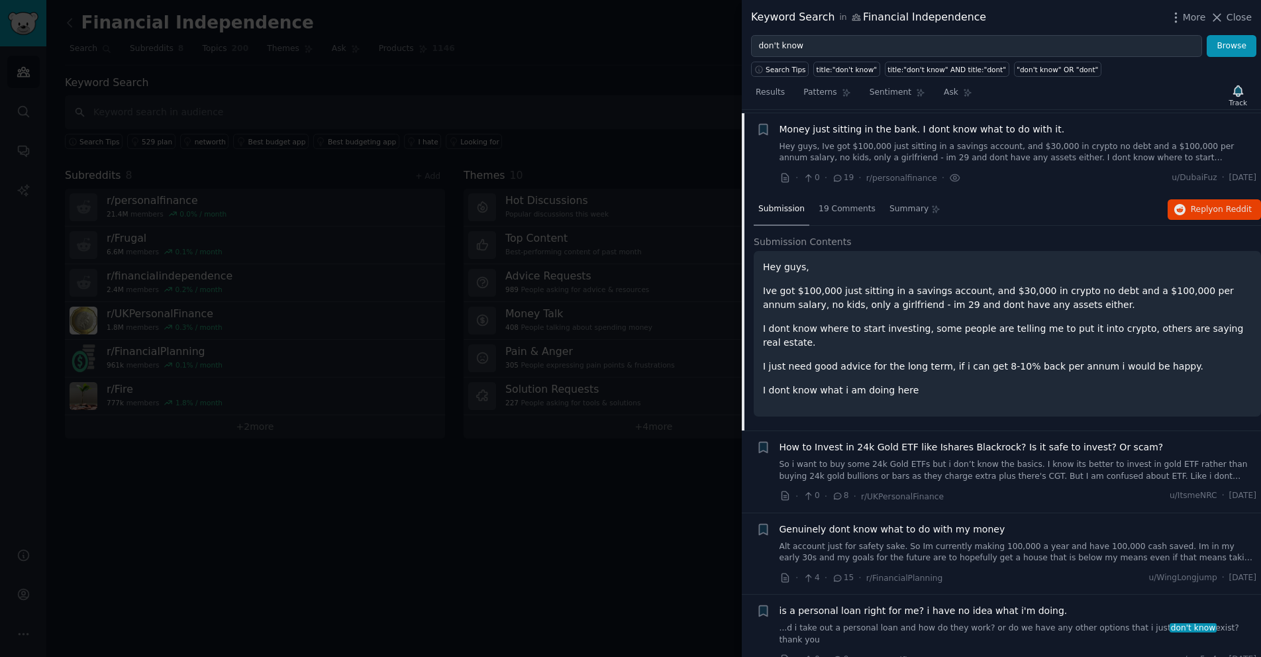
scroll to position [1003, 0]
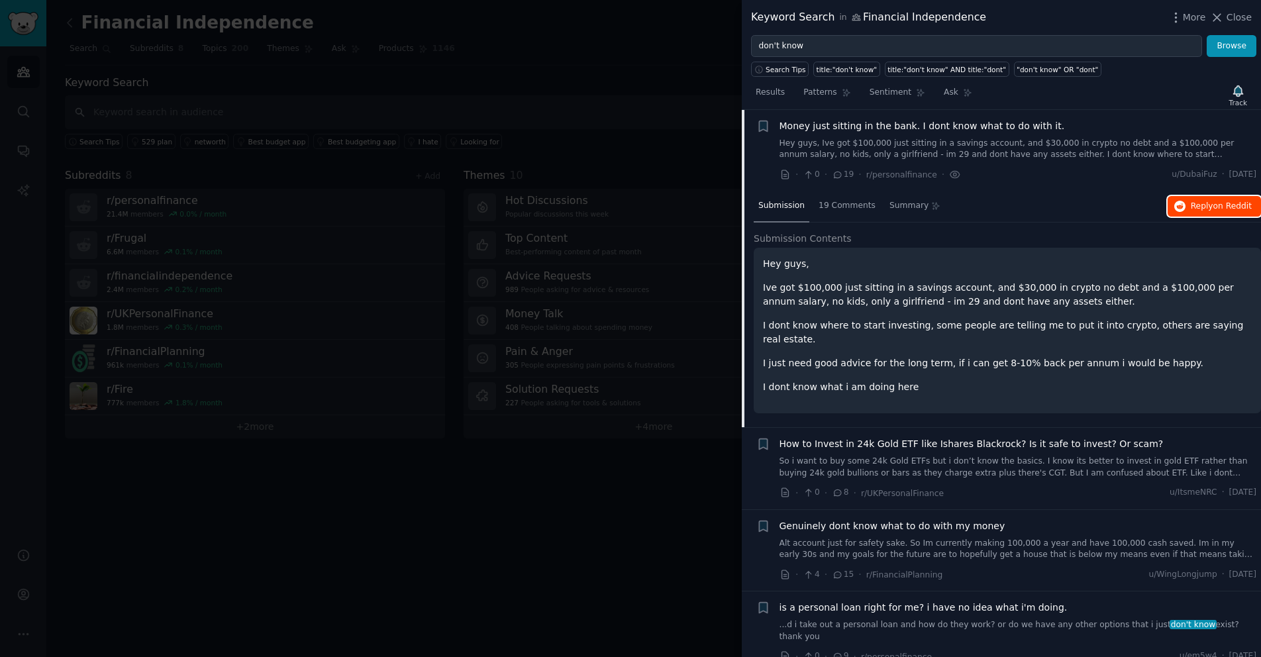
click at [1229, 197] on button "Reply on Reddit" at bounding box center [1214, 206] width 93 height 21
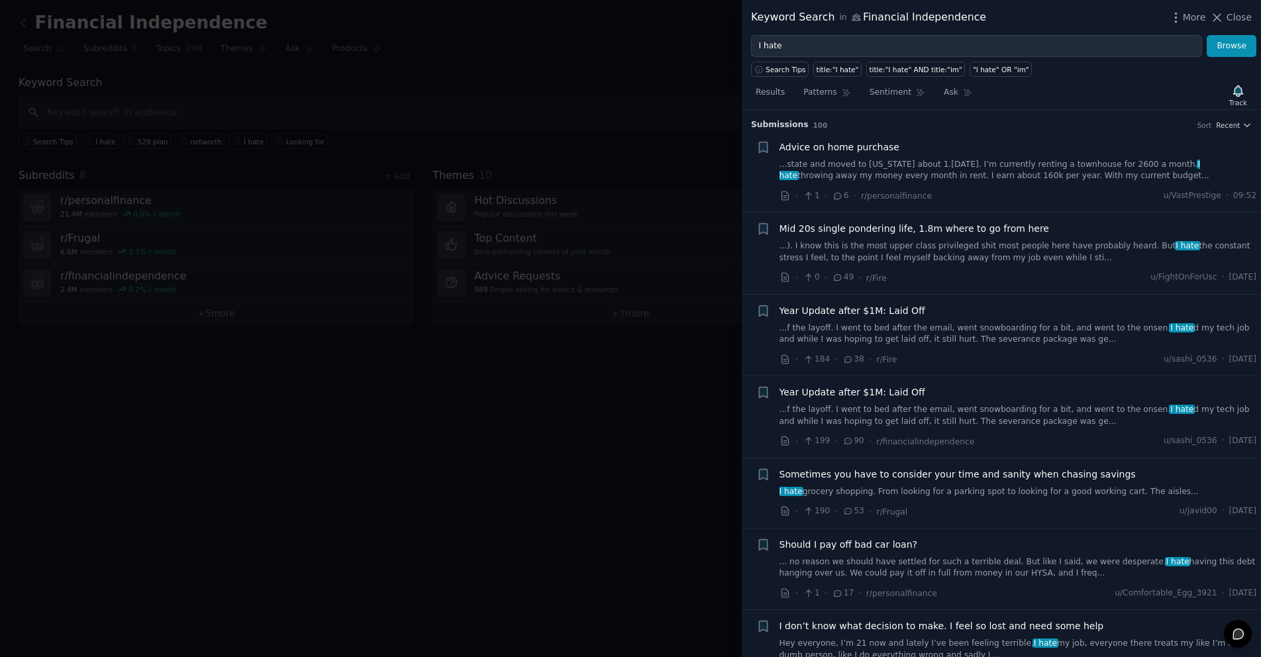
click at [641, 503] on div at bounding box center [630, 328] width 1261 height 657
